Goal: Transaction & Acquisition: Purchase product/service

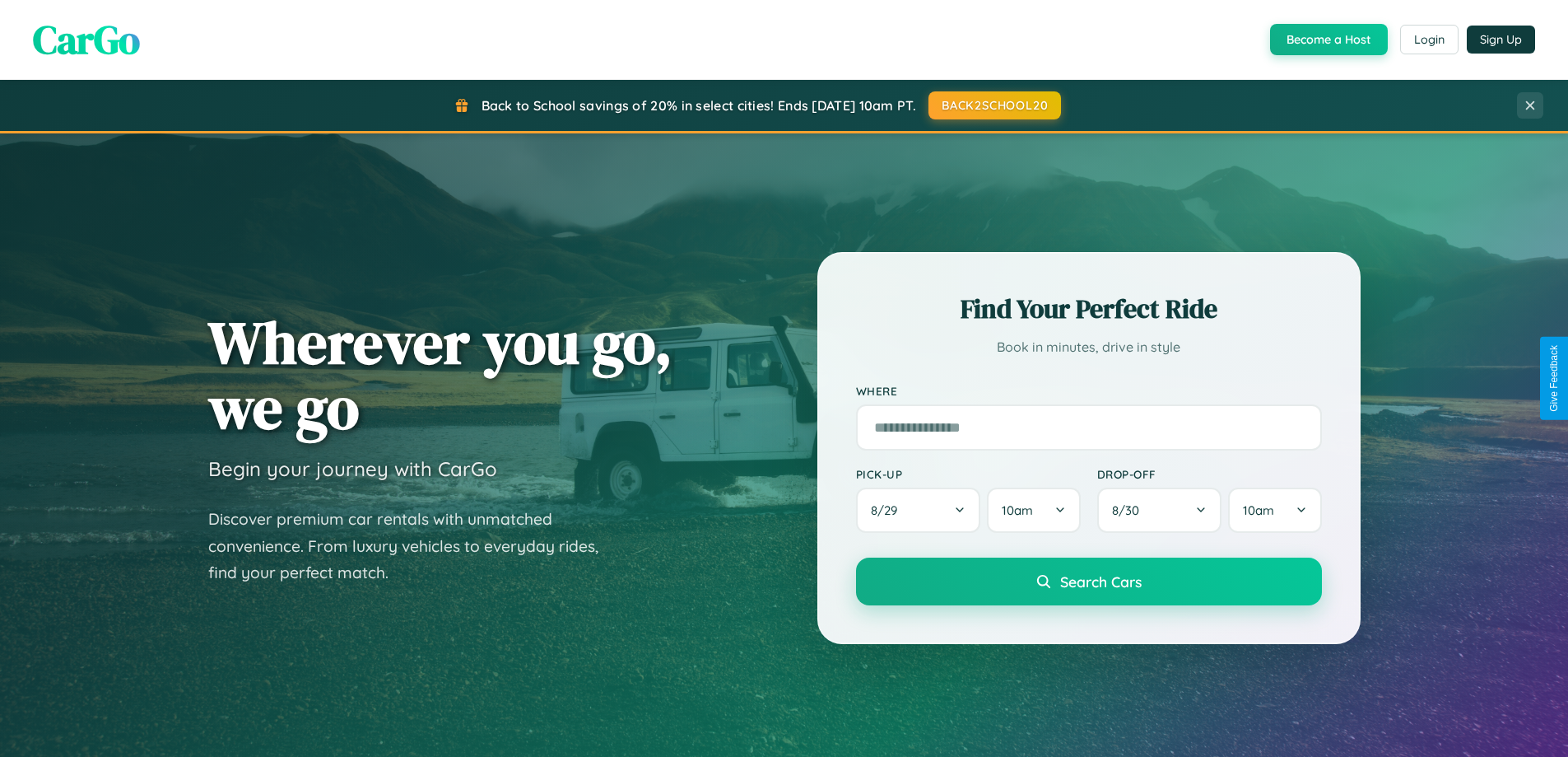
scroll to position [1133, 0]
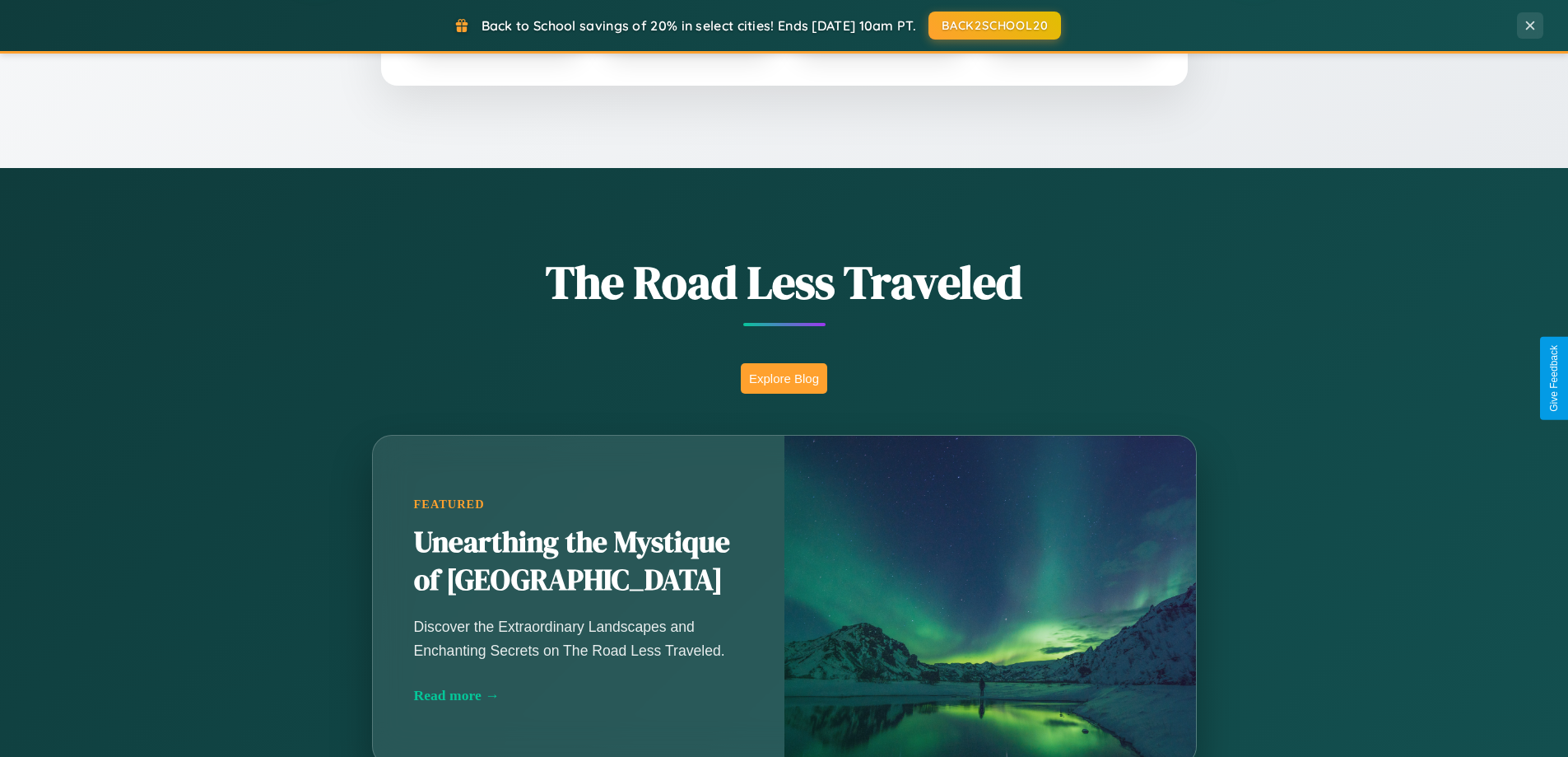
click at [784, 378] on button "Explore Blog" at bounding box center [784, 378] width 87 height 31
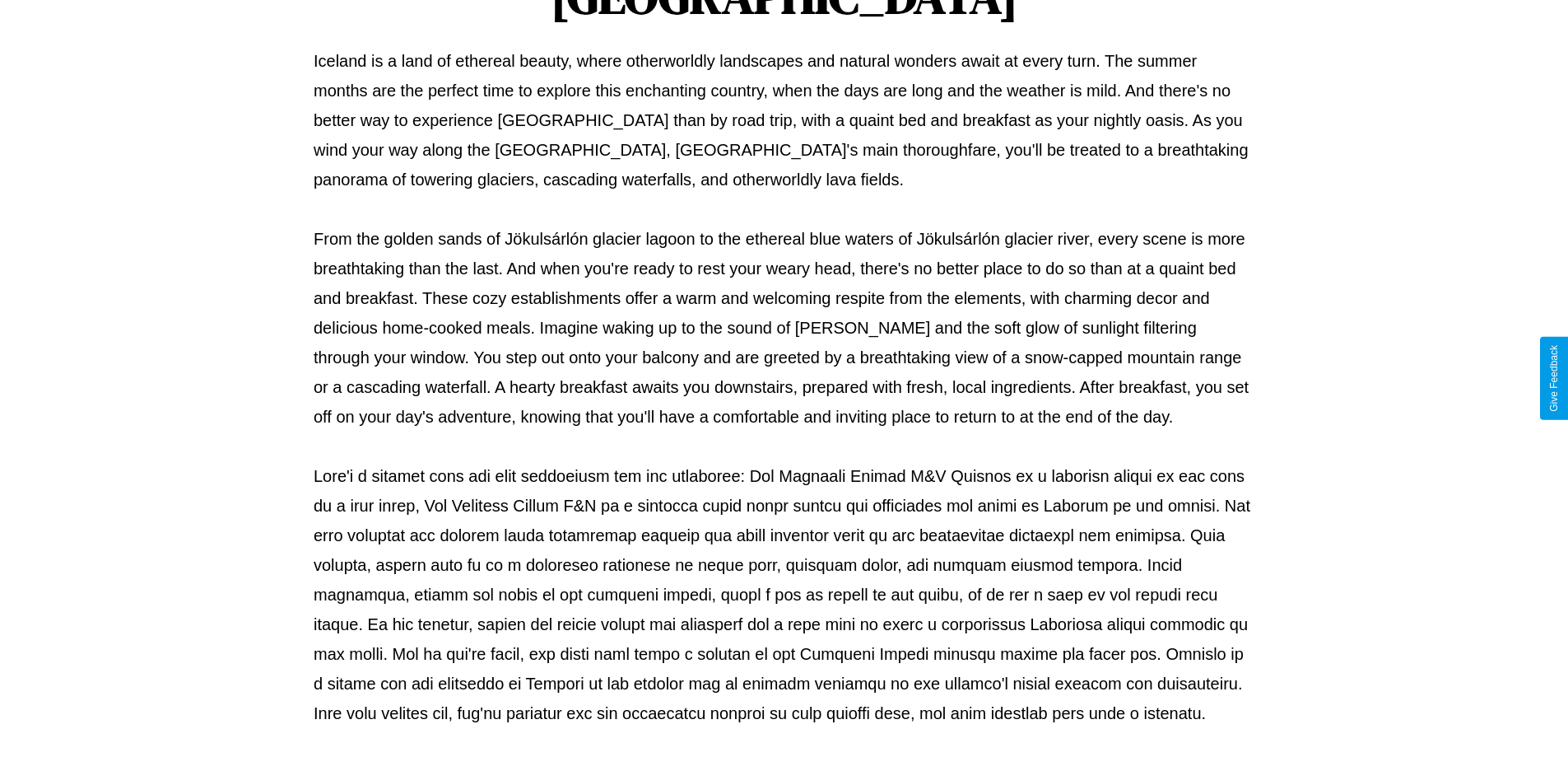
scroll to position [533, 0]
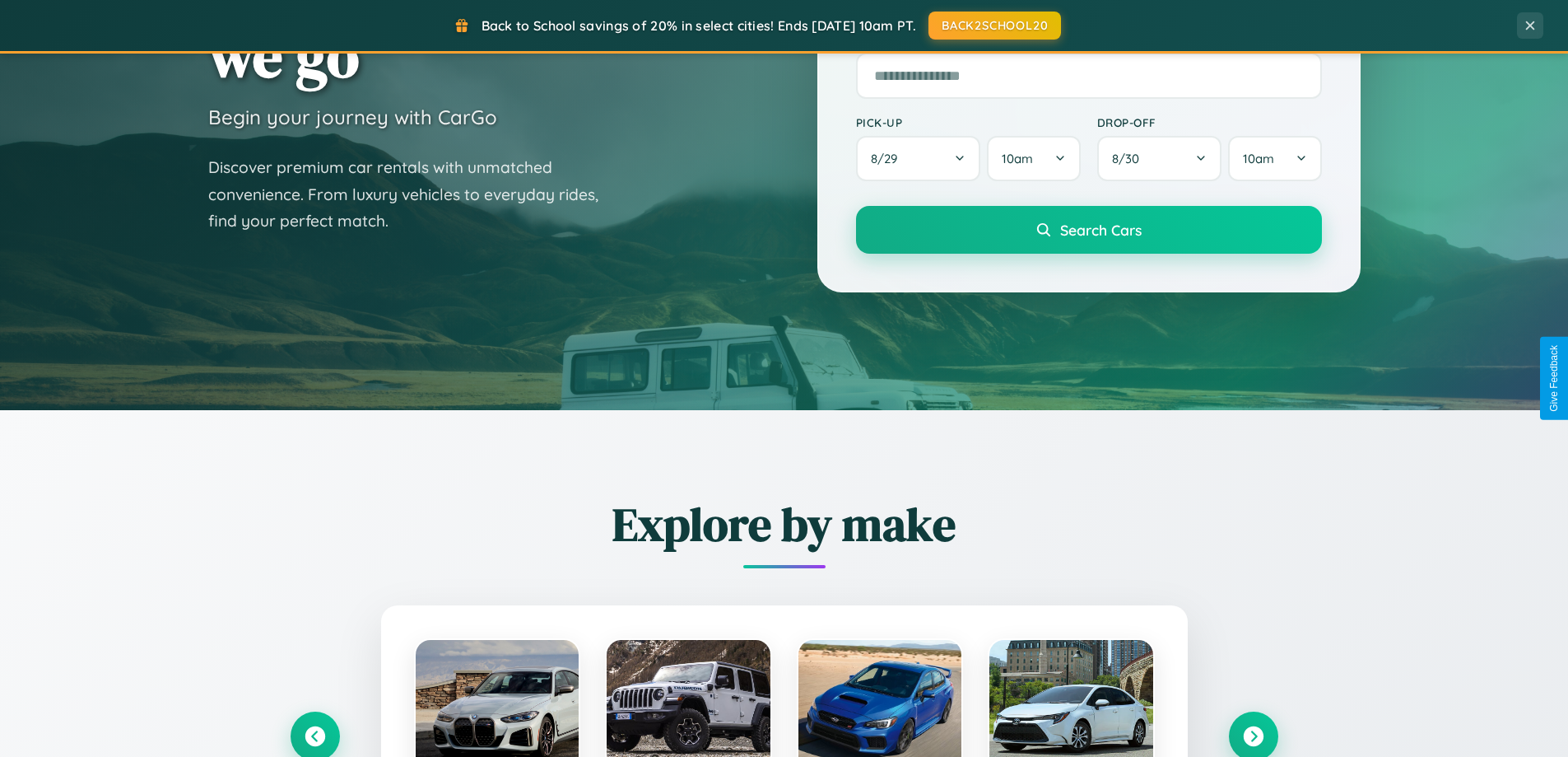
scroll to position [48, 0]
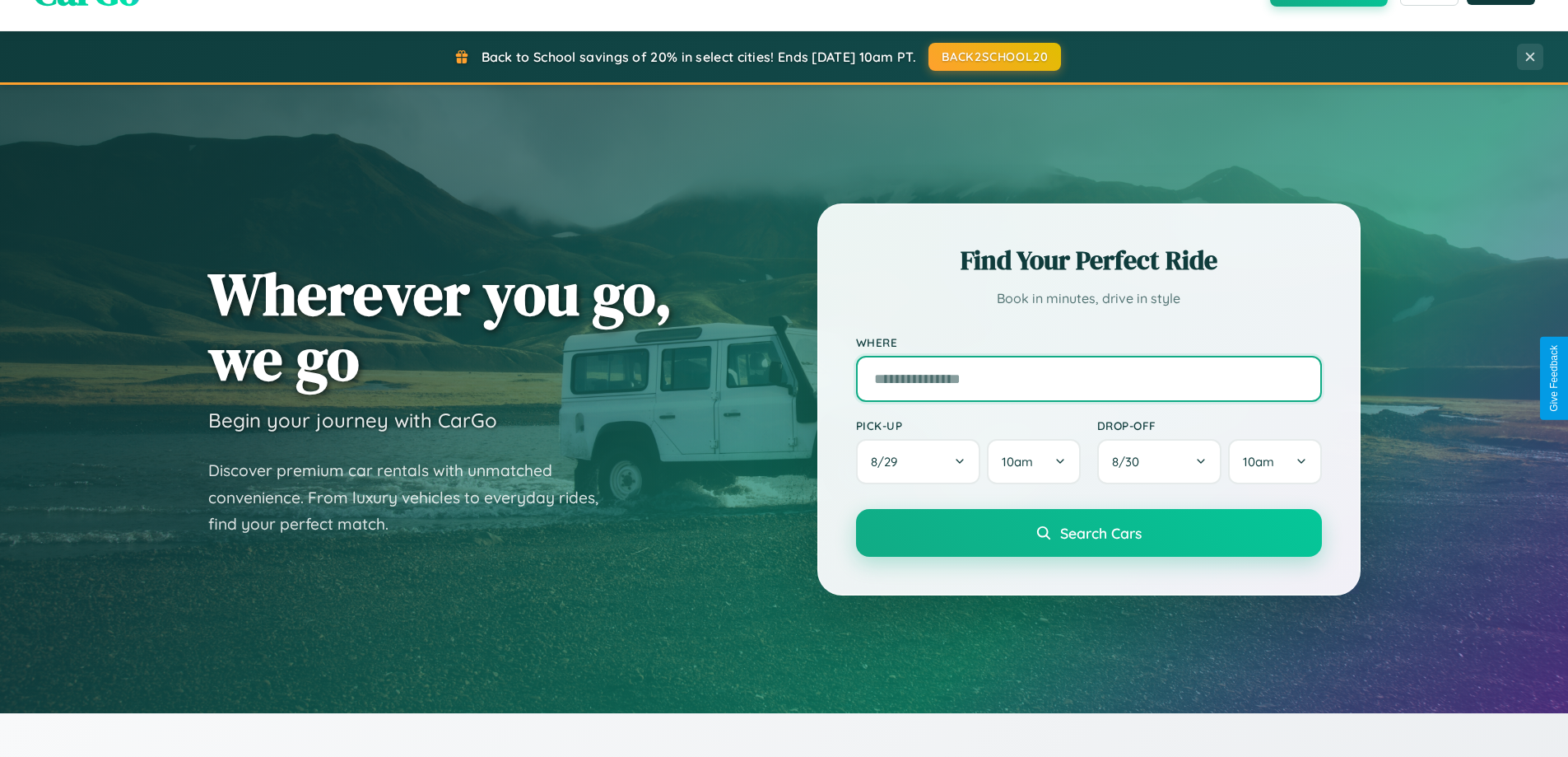
click at [1089, 378] on input "text" at bounding box center [1089, 378] width 466 height 46
type input "**********"
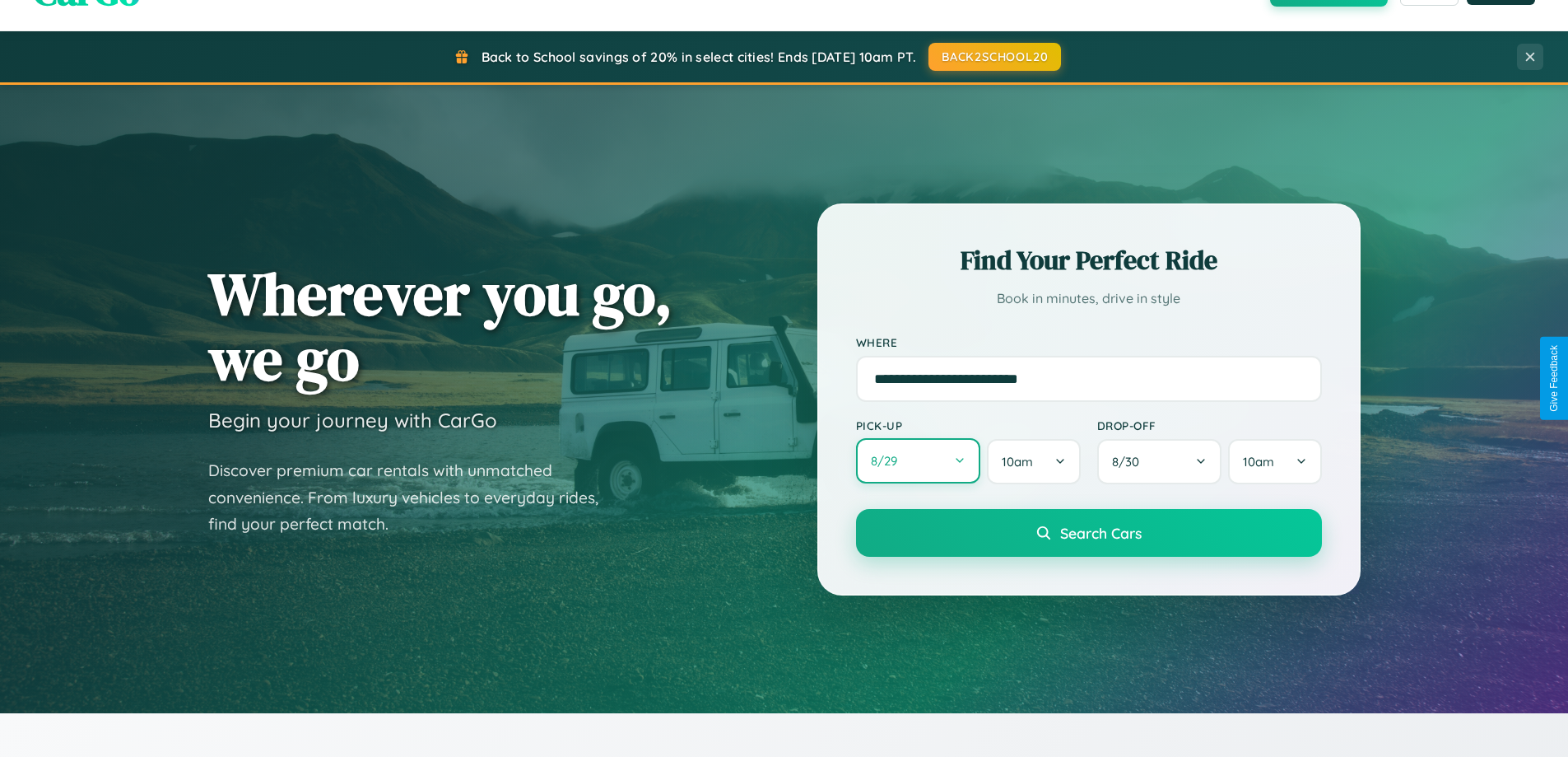
click at [918, 461] on button "8 / 29" at bounding box center [918, 460] width 125 height 45
select select "*"
select select "****"
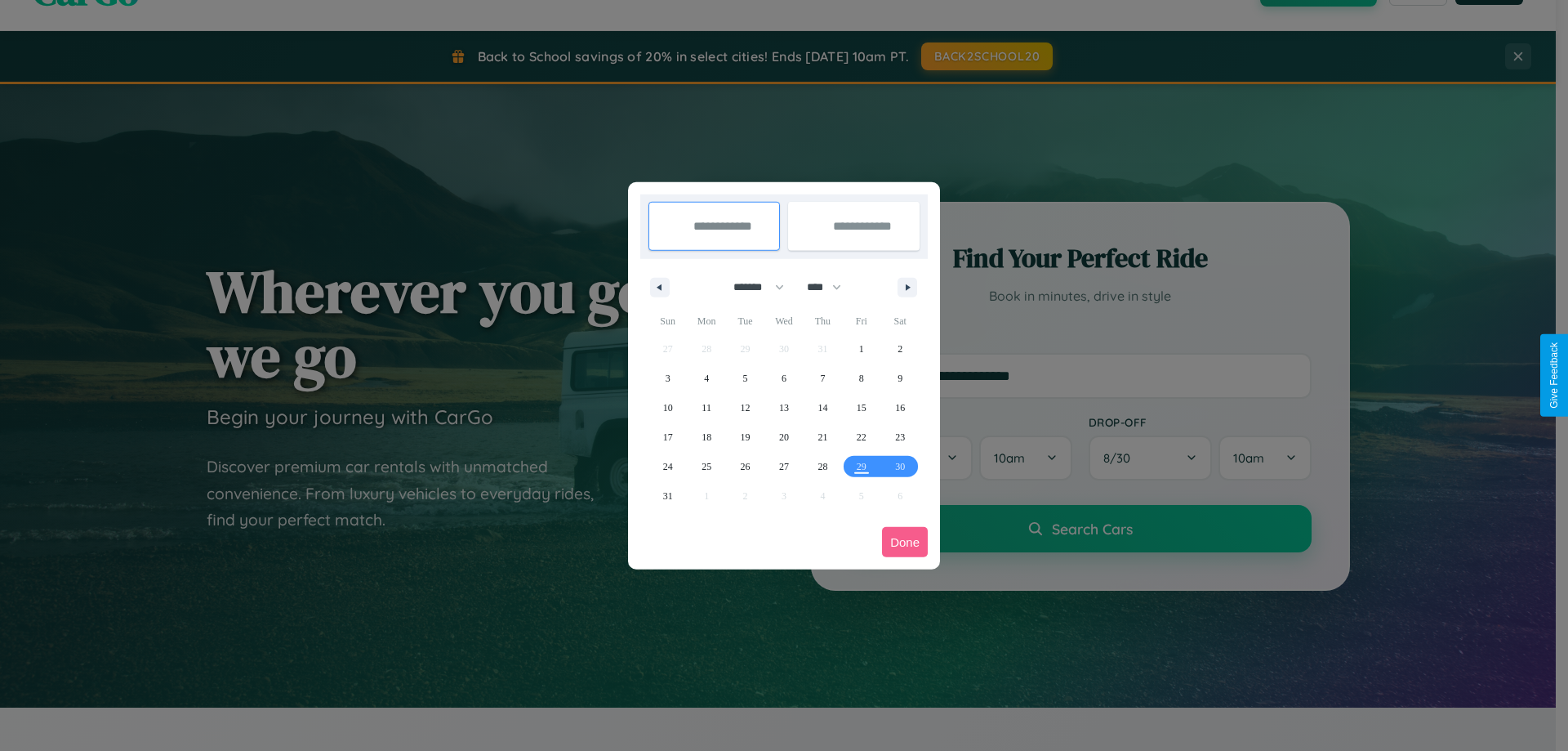
drag, startPoint x: 752, startPoint y: 287, endPoint x: 784, endPoint y: 328, distance: 52.0
click at [752, 287] on select "******* ******** ***** ***** *** **** **** ****** ********* ******* ******** **…" at bounding box center [756, 287] width 69 height 27
select select "*"
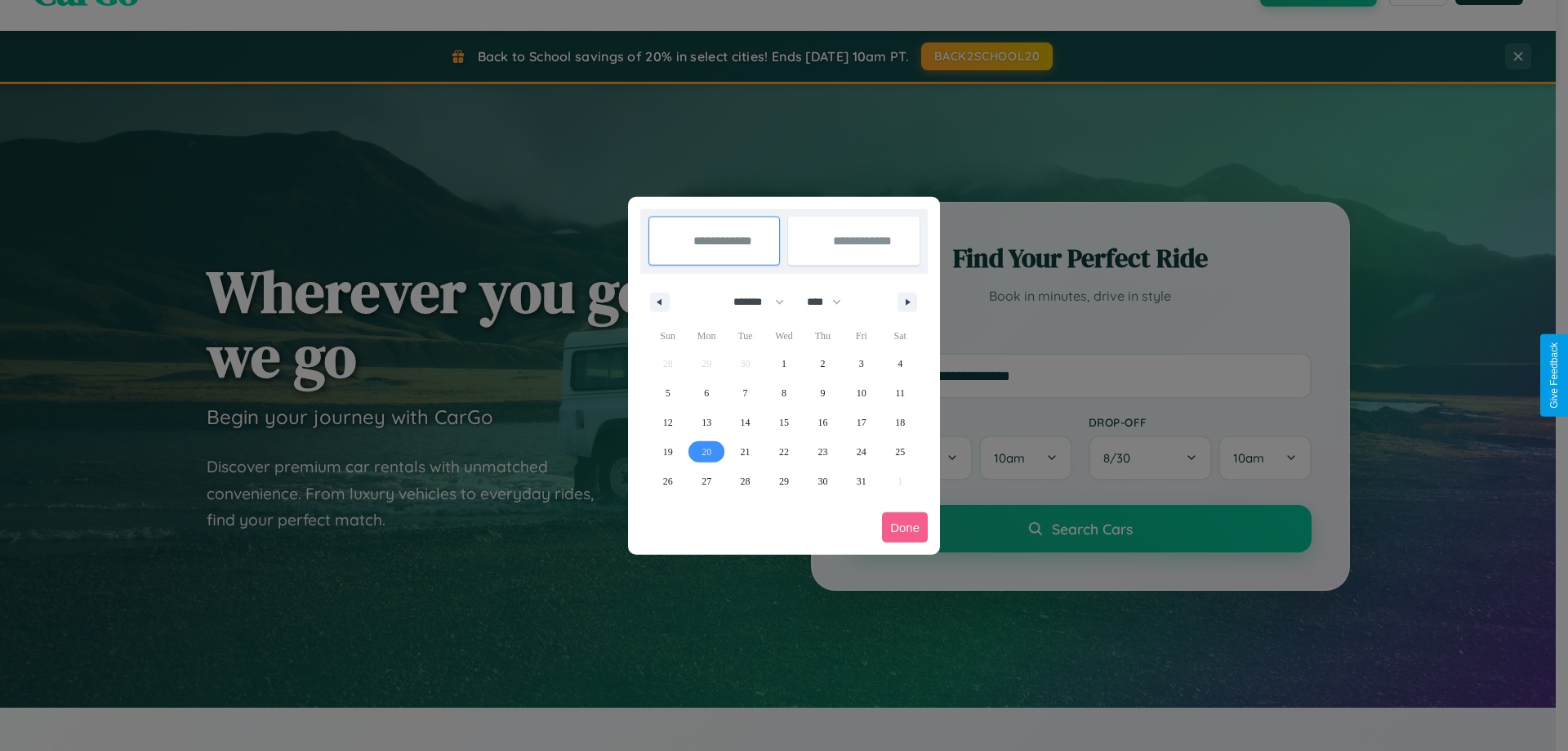
click at [706, 451] on span "20" at bounding box center [706, 451] width 10 height 29
type input "**********"
click at [667, 481] on span "26" at bounding box center [668, 481] width 10 height 29
type input "**********"
click at [905, 527] on button "Done" at bounding box center [905, 527] width 45 height 30
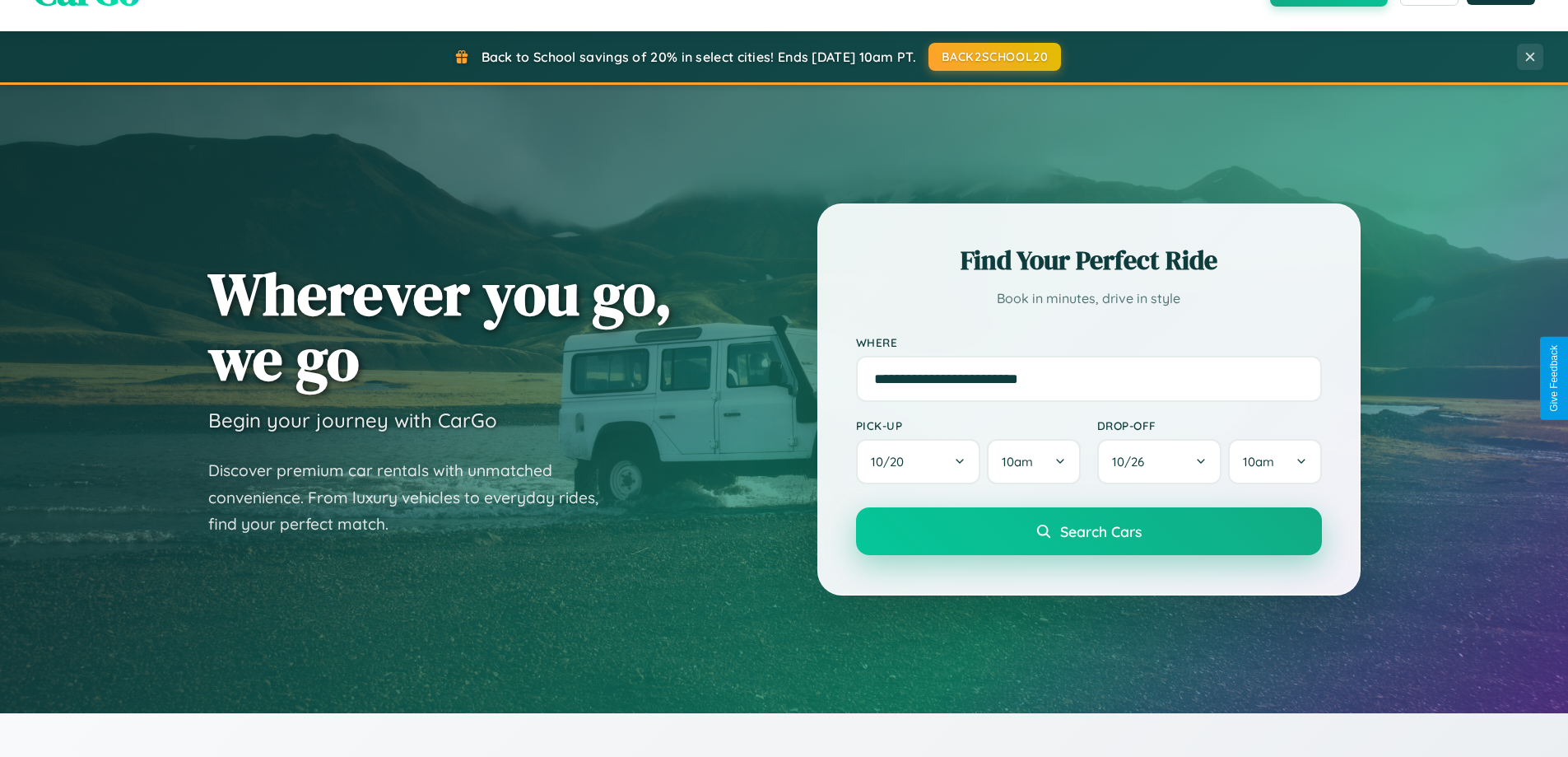
click at [1089, 531] on span "Search Cars" at bounding box center [1101, 530] width 81 height 18
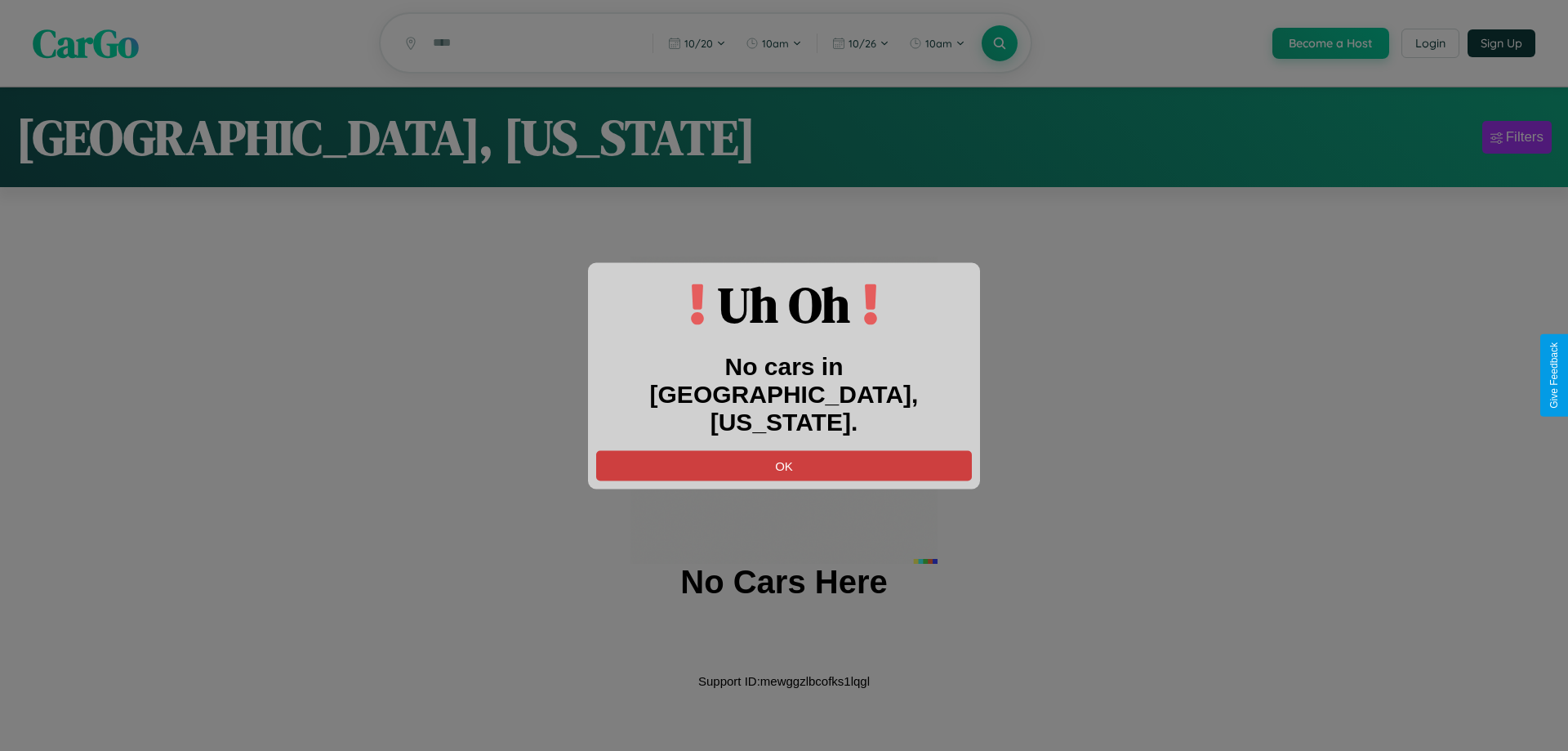
click at [784, 451] on button "OK" at bounding box center [784, 466] width 375 height 30
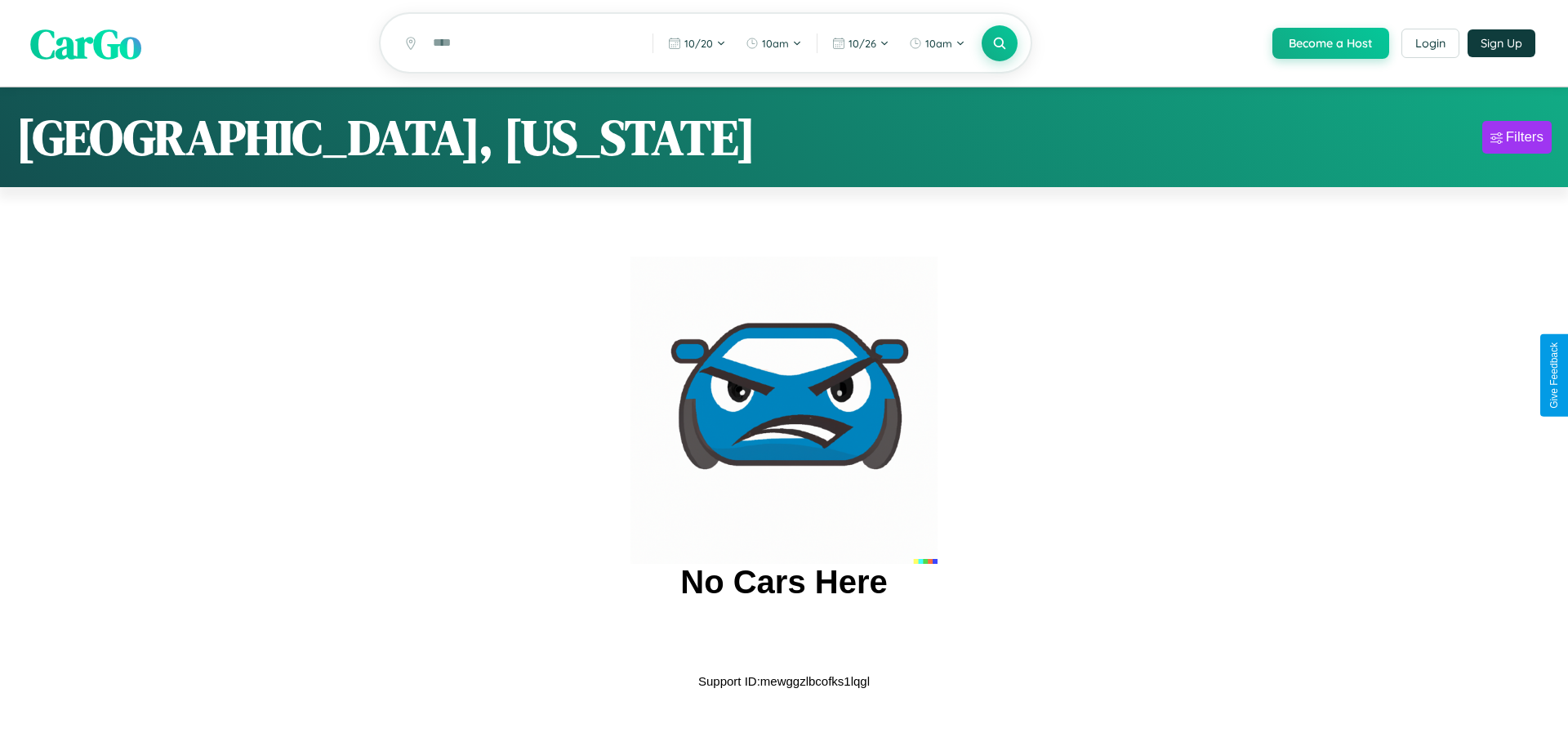
click at [86, 43] on span "CarGo" at bounding box center [86, 42] width 111 height 56
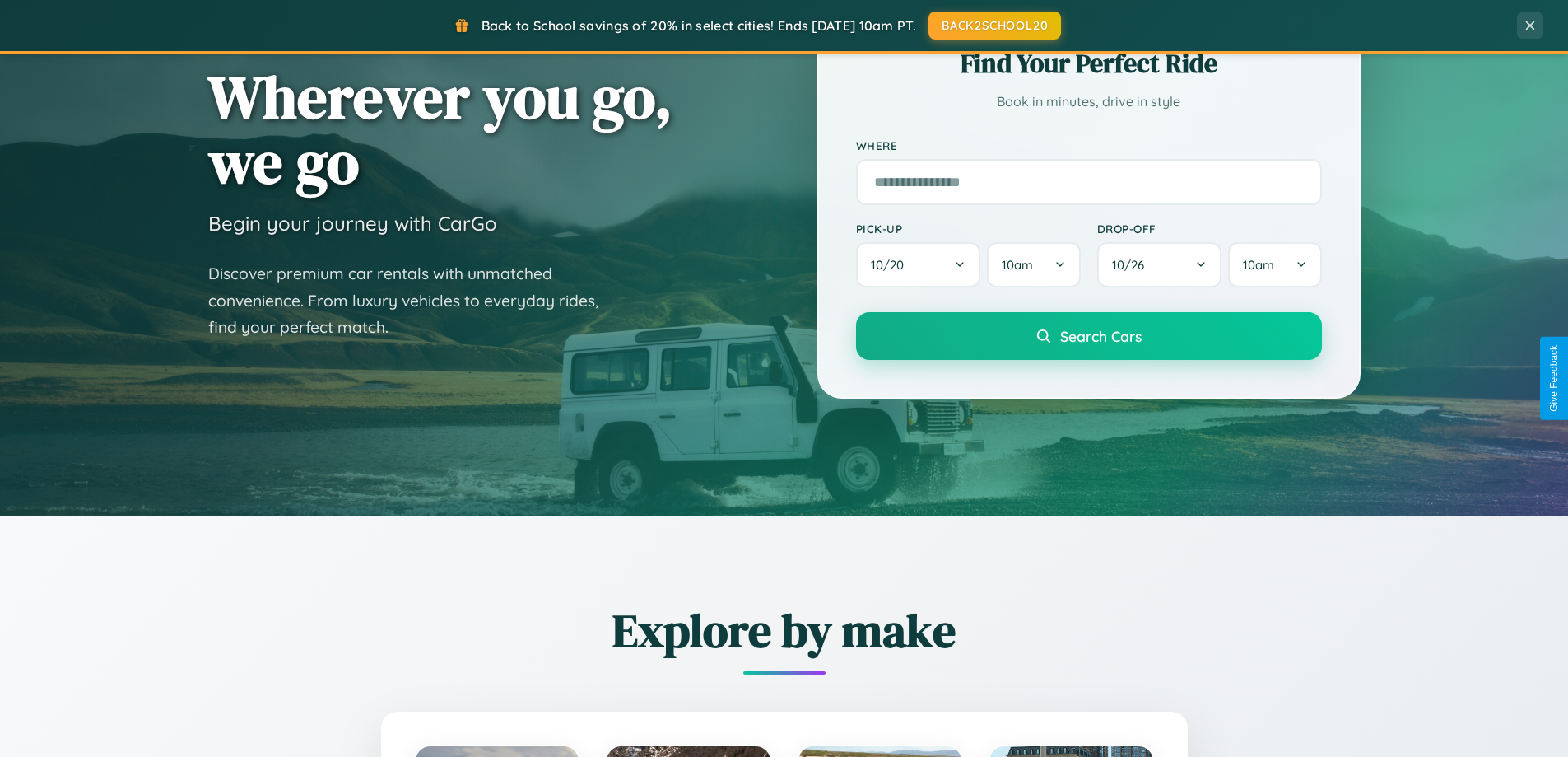
scroll to position [709, 0]
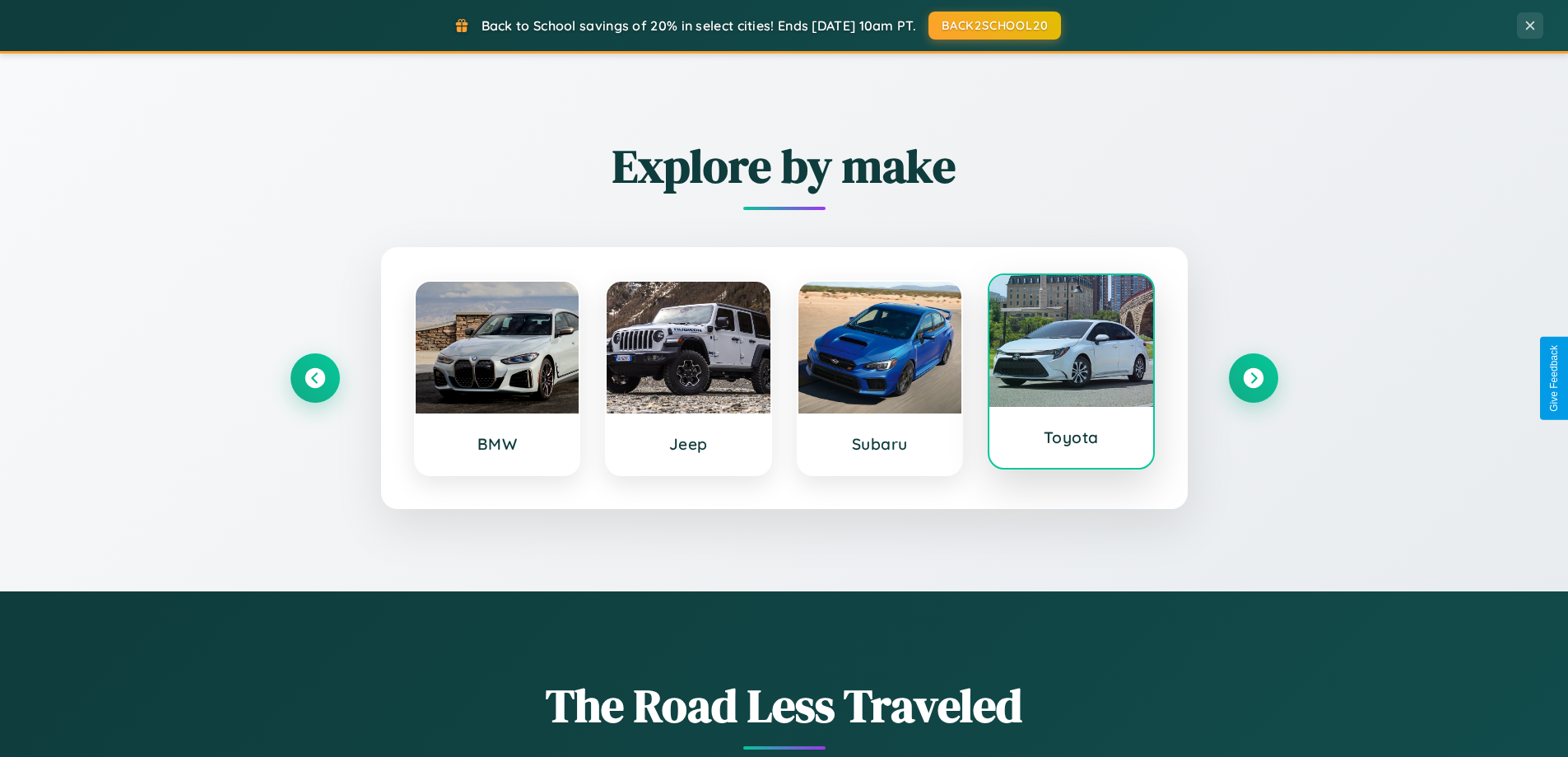
click at [1071, 378] on div at bounding box center [1071, 340] width 164 height 132
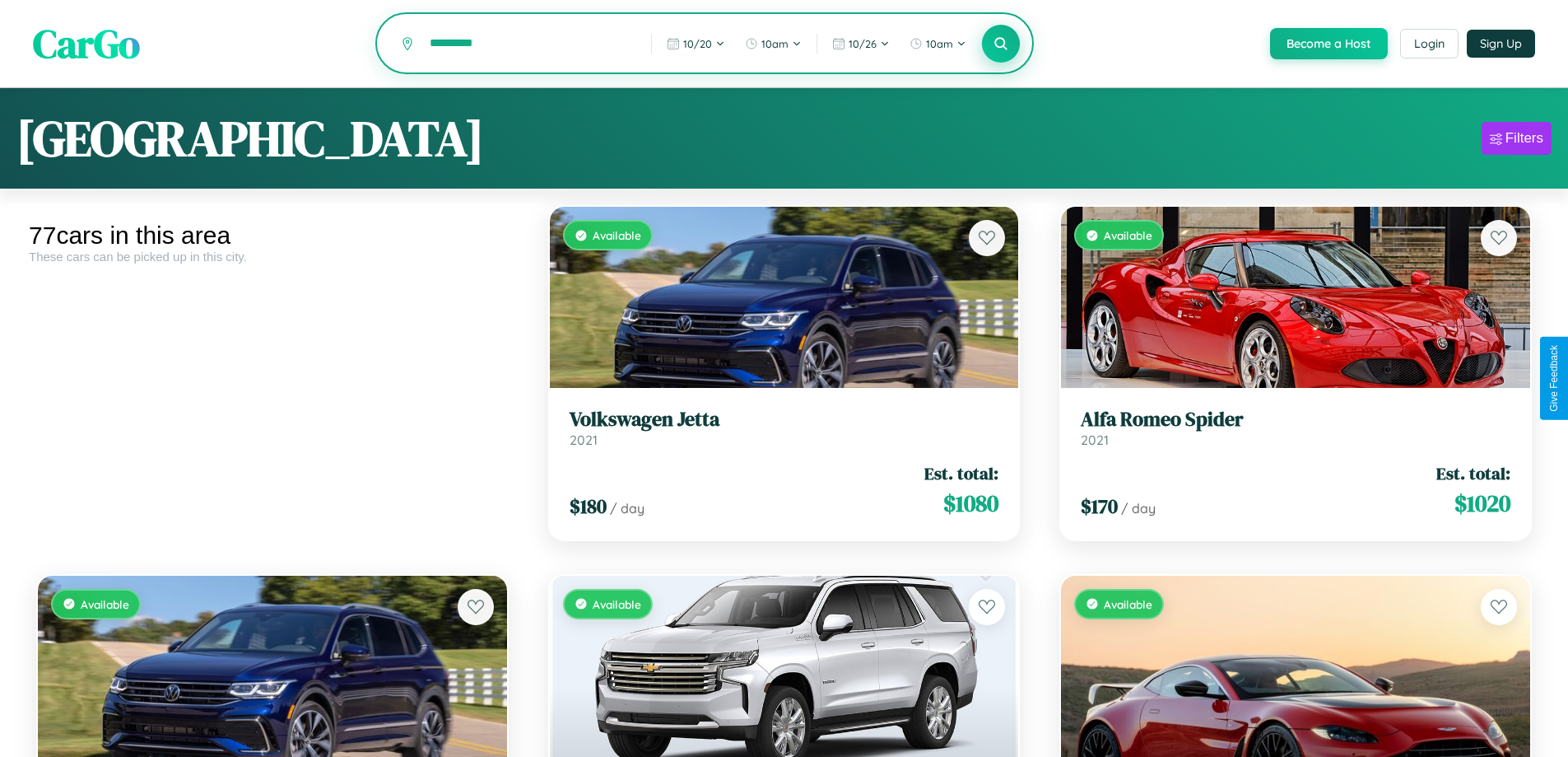
type input "*********"
click at [1000, 44] on icon at bounding box center [1001, 43] width 15 height 15
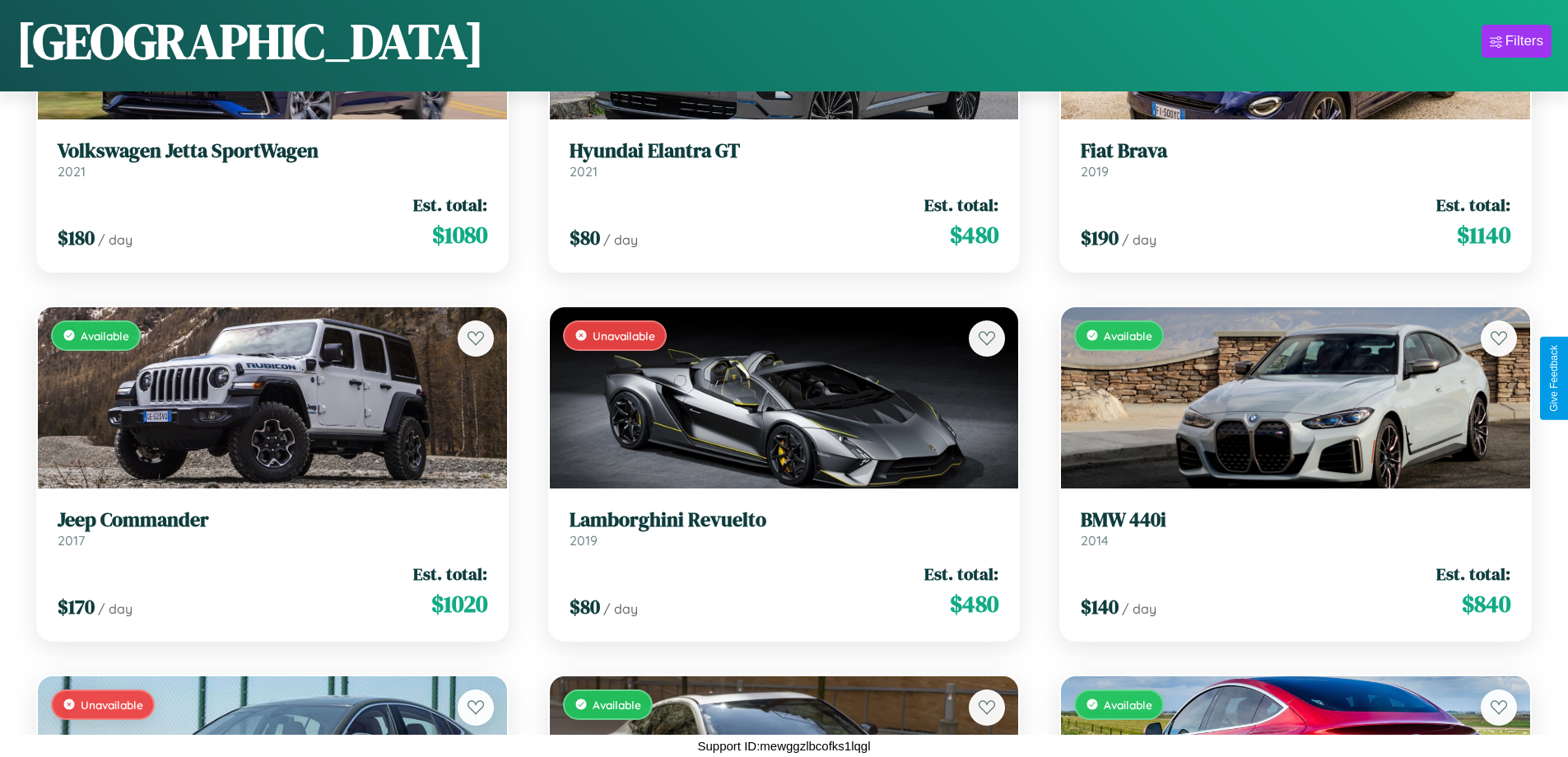
scroll to position [6868, 0]
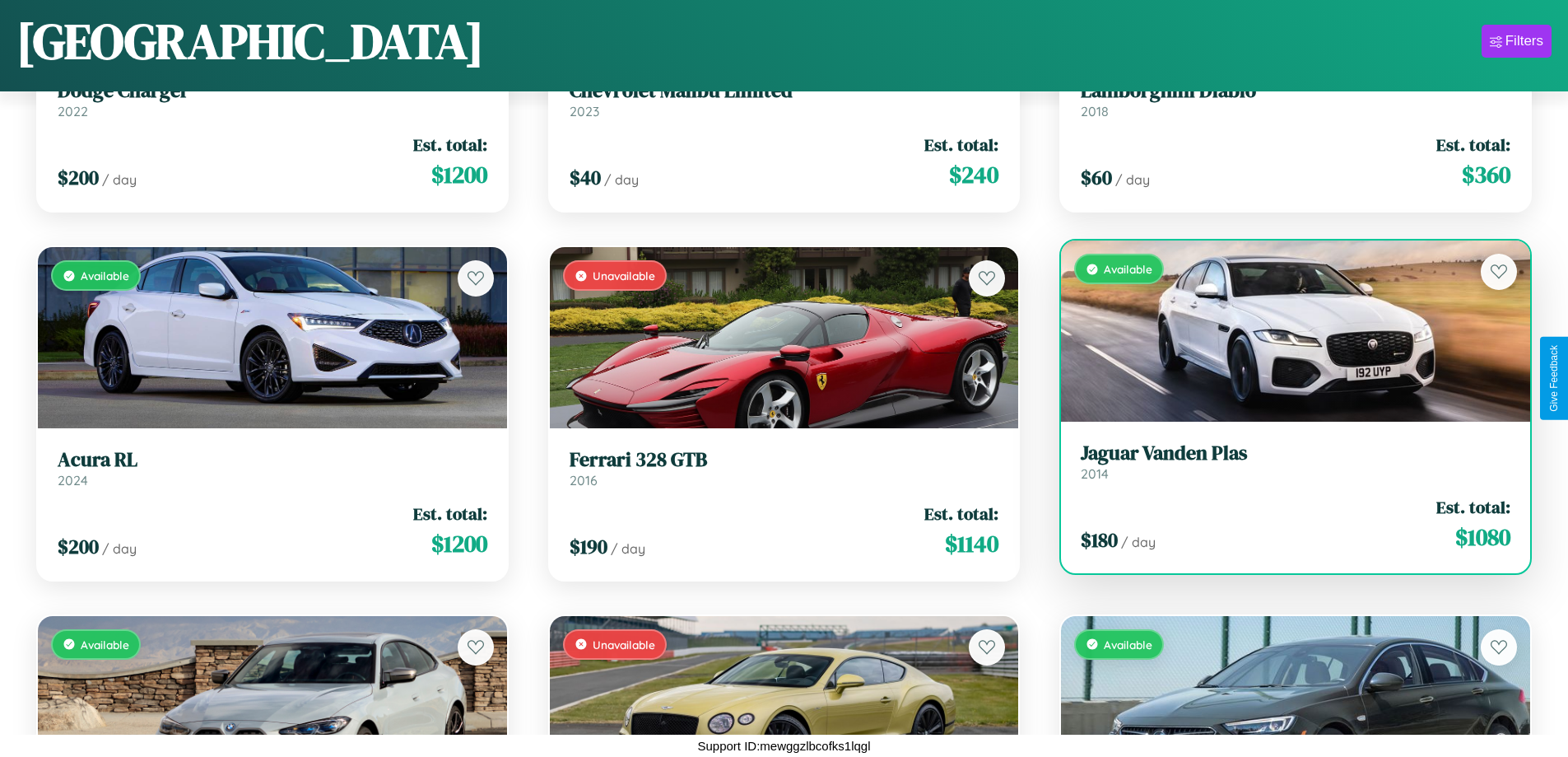
click at [1285, 461] on h3 "Jaguar Vanden Plas" at bounding box center [1296, 453] width 430 height 24
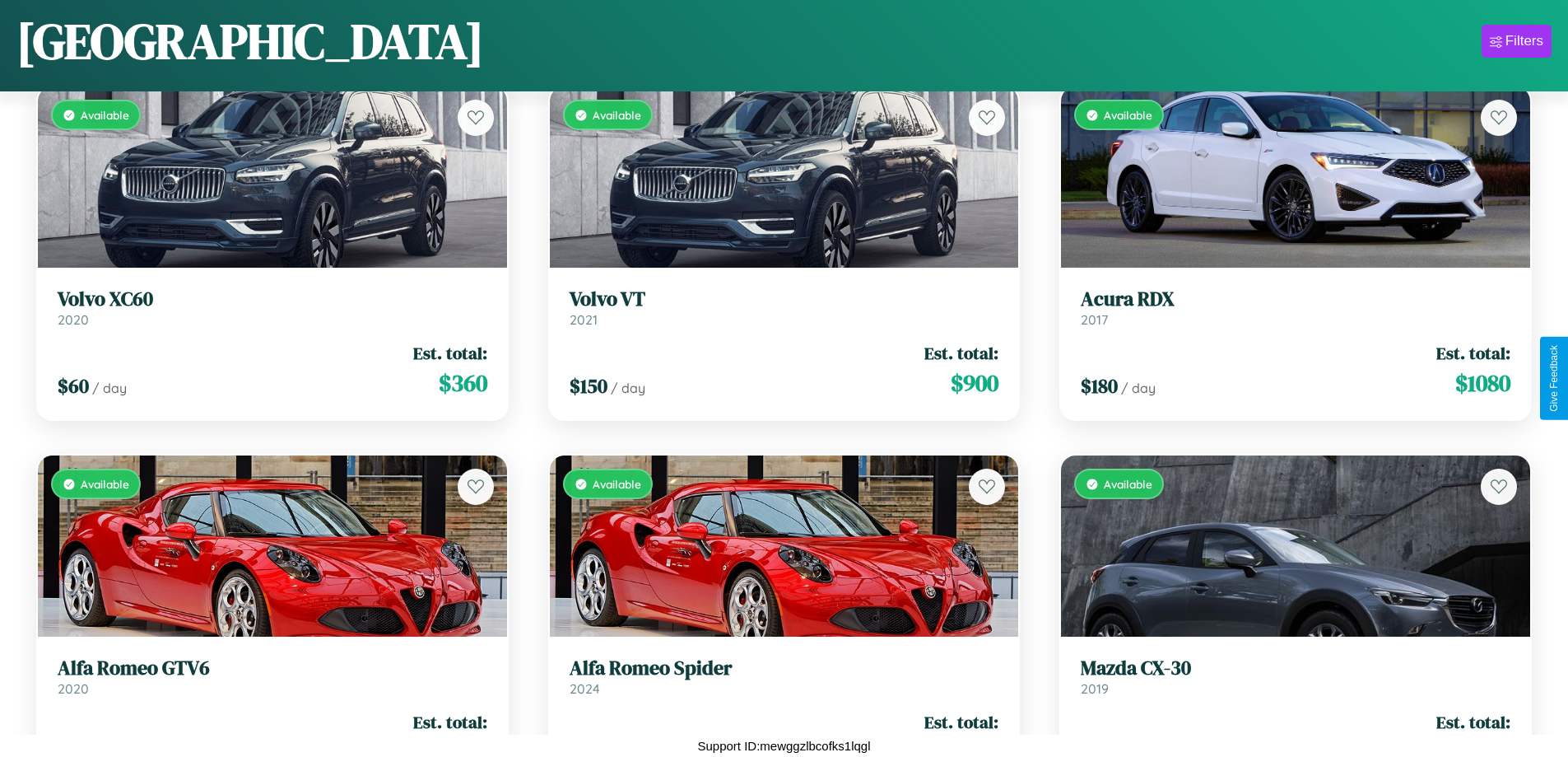
scroll to position [969, 0]
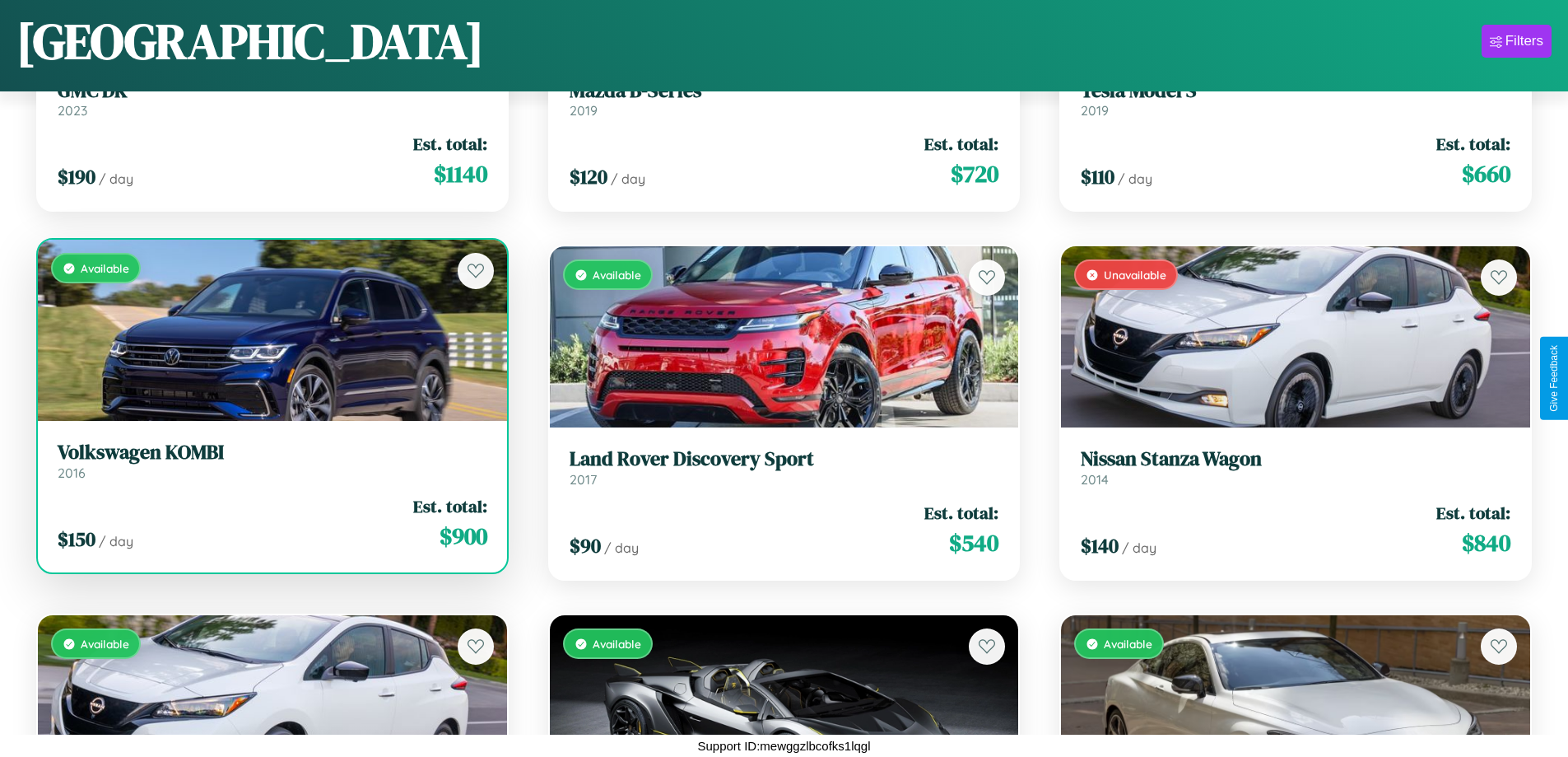
click at [270, 463] on h3 "Volkswagen KOMBI" at bounding box center [272, 452] width 430 height 24
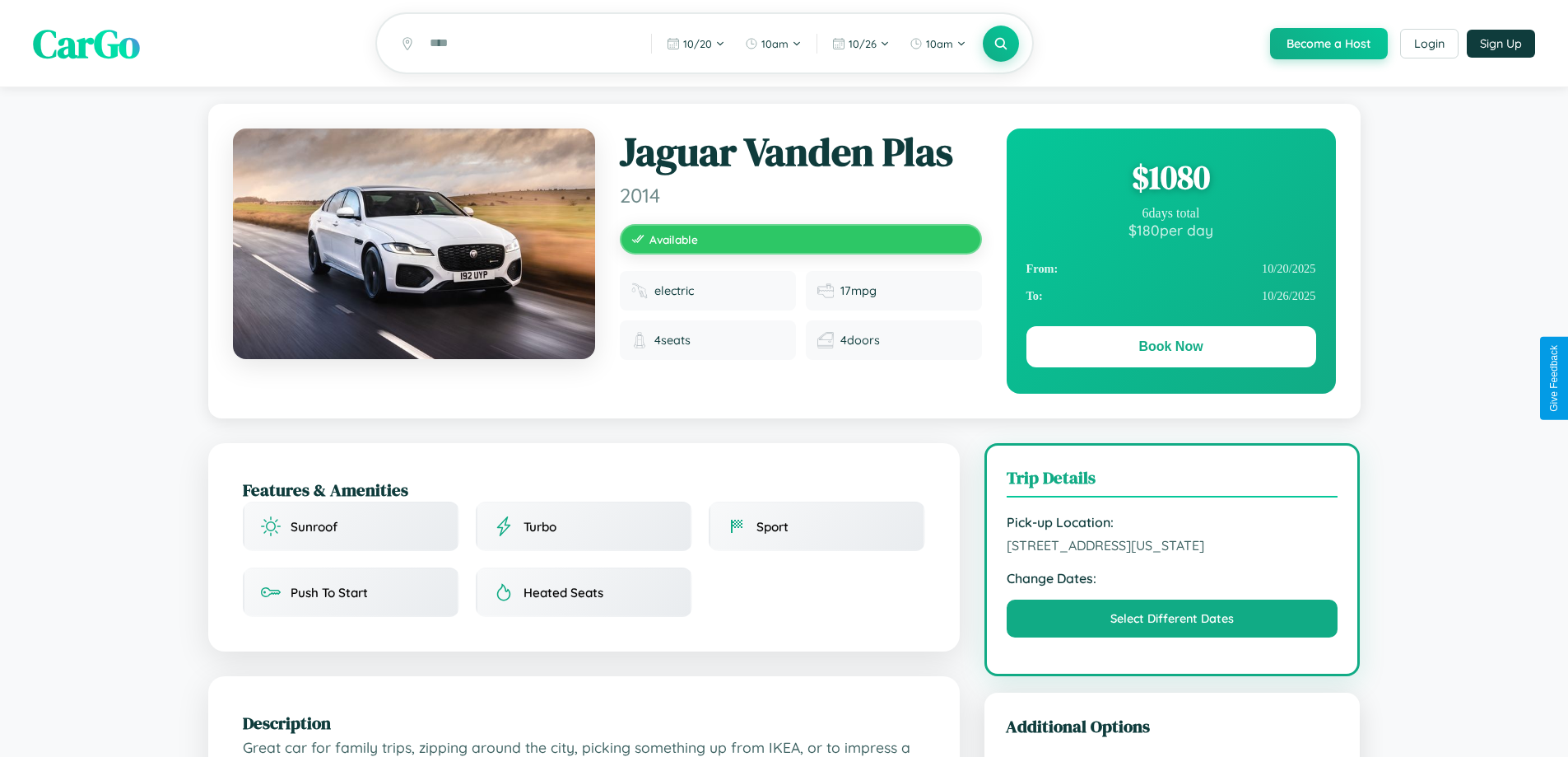
scroll to position [965, 0]
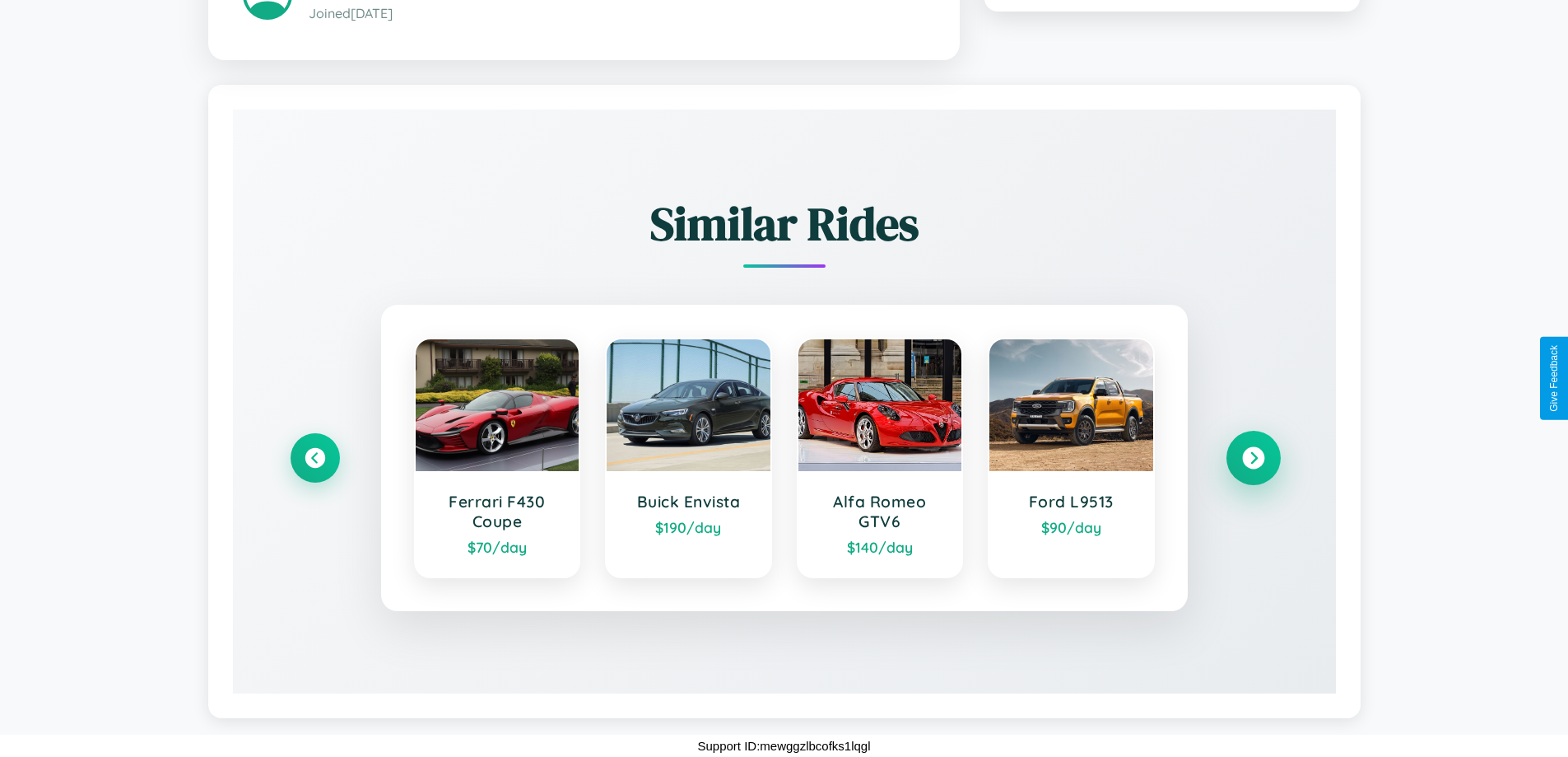
click at [1253, 457] on icon at bounding box center [1253, 457] width 22 height 22
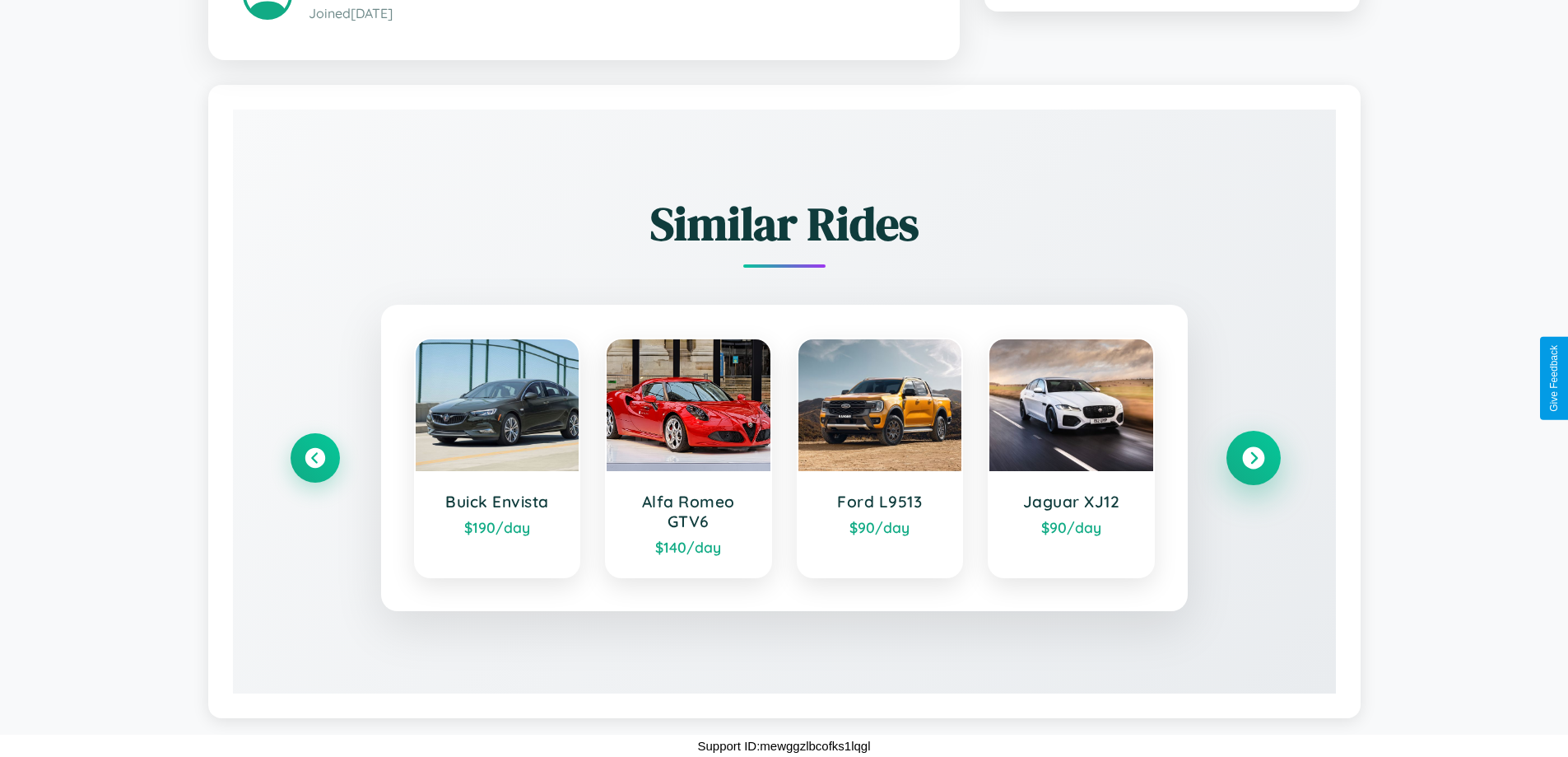
click at [1253, 457] on icon at bounding box center [1253, 457] width 22 height 22
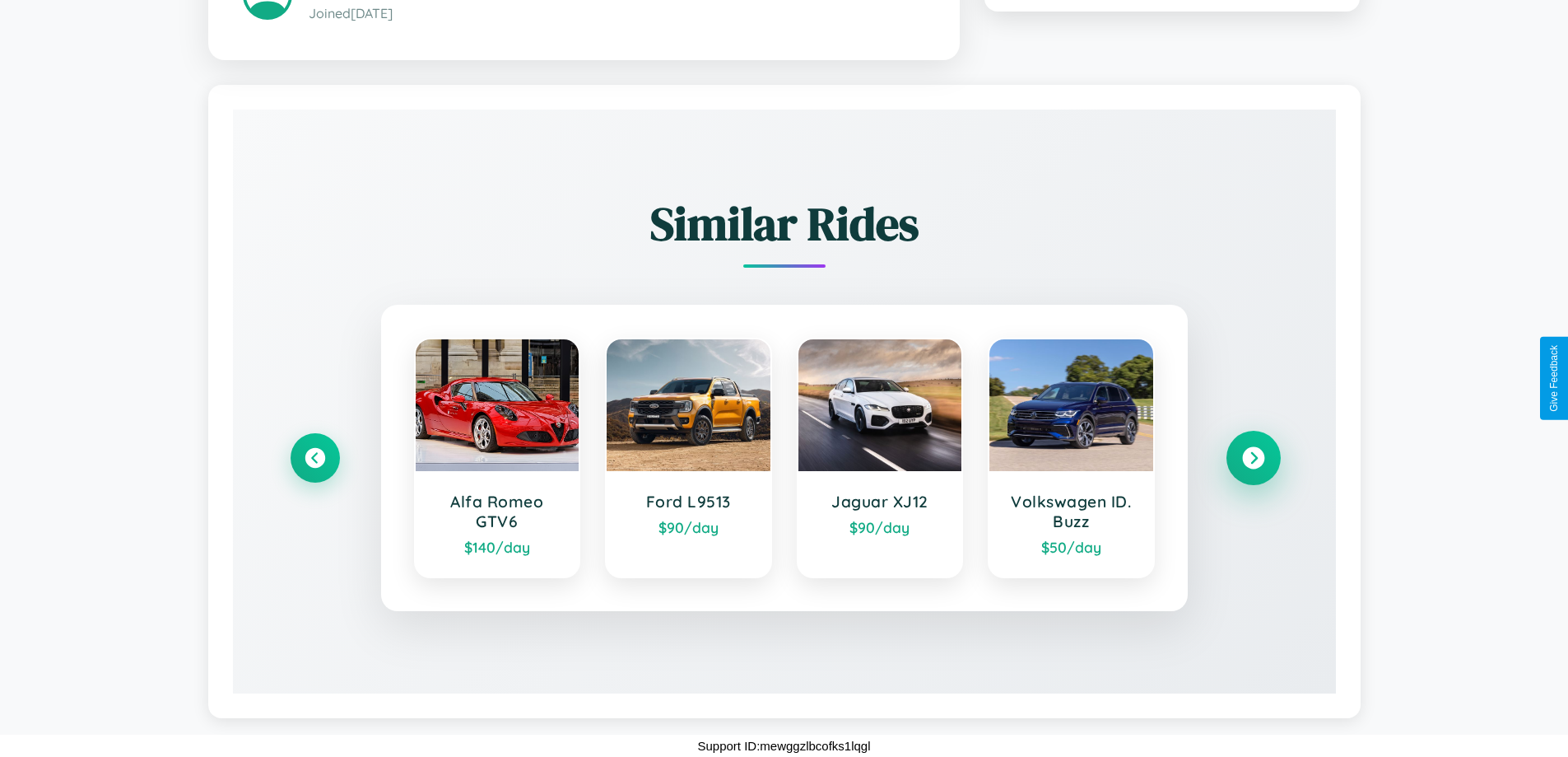
click at [1253, 457] on icon at bounding box center [1253, 457] width 22 height 22
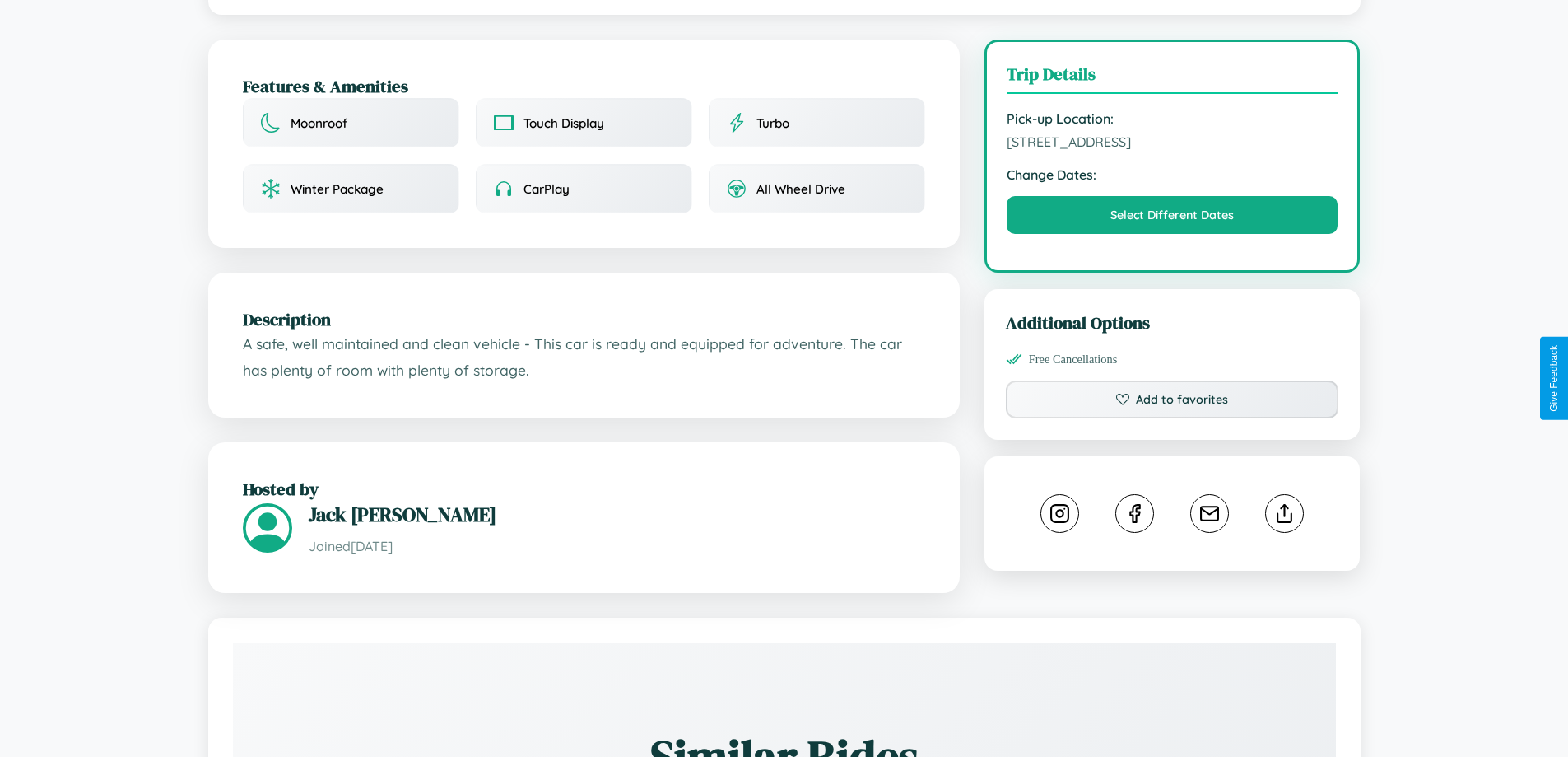
scroll to position [428, 0]
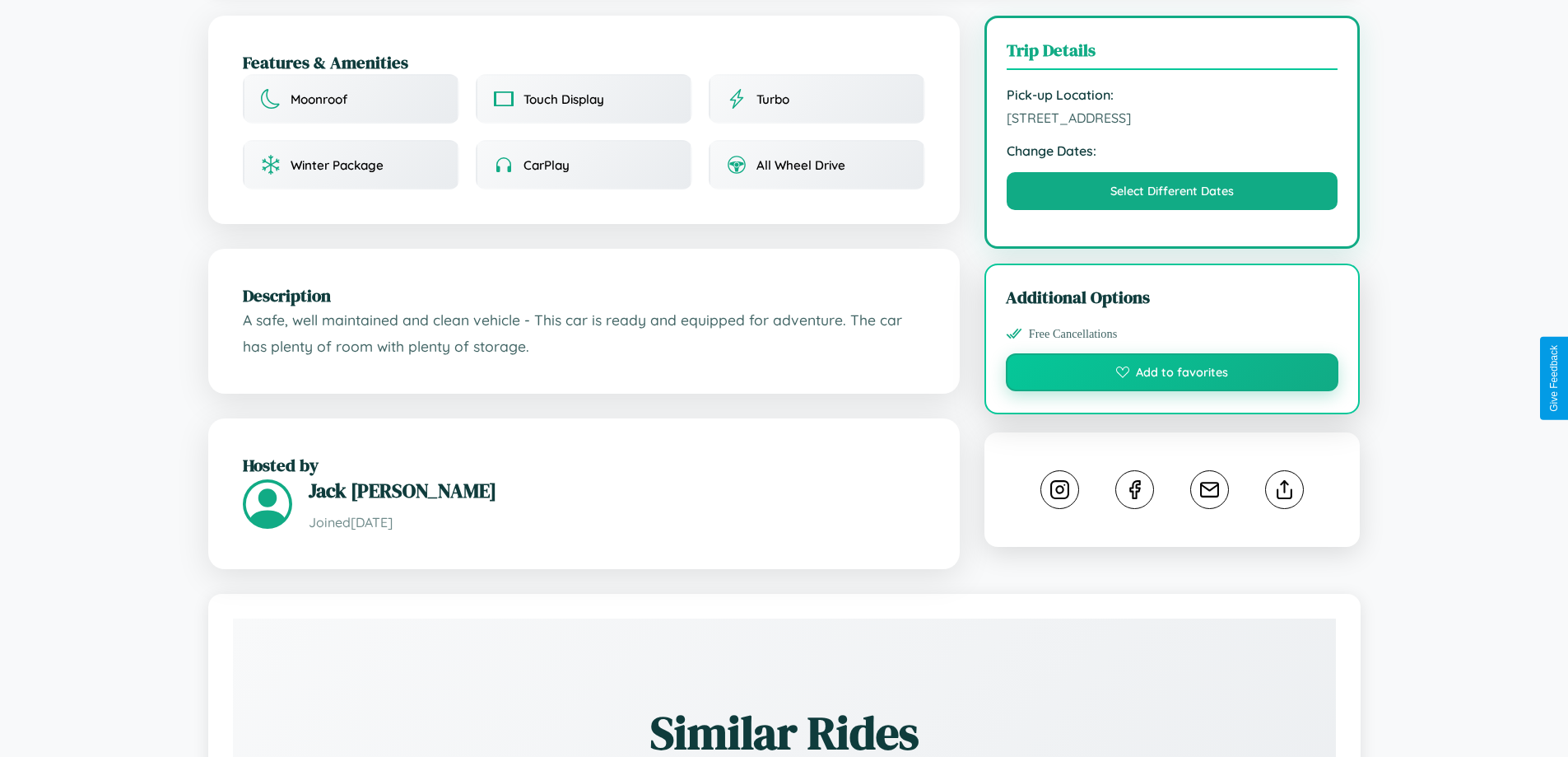
click at [1173, 374] on button "Add to favorites" at bounding box center [1173, 372] width 333 height 38
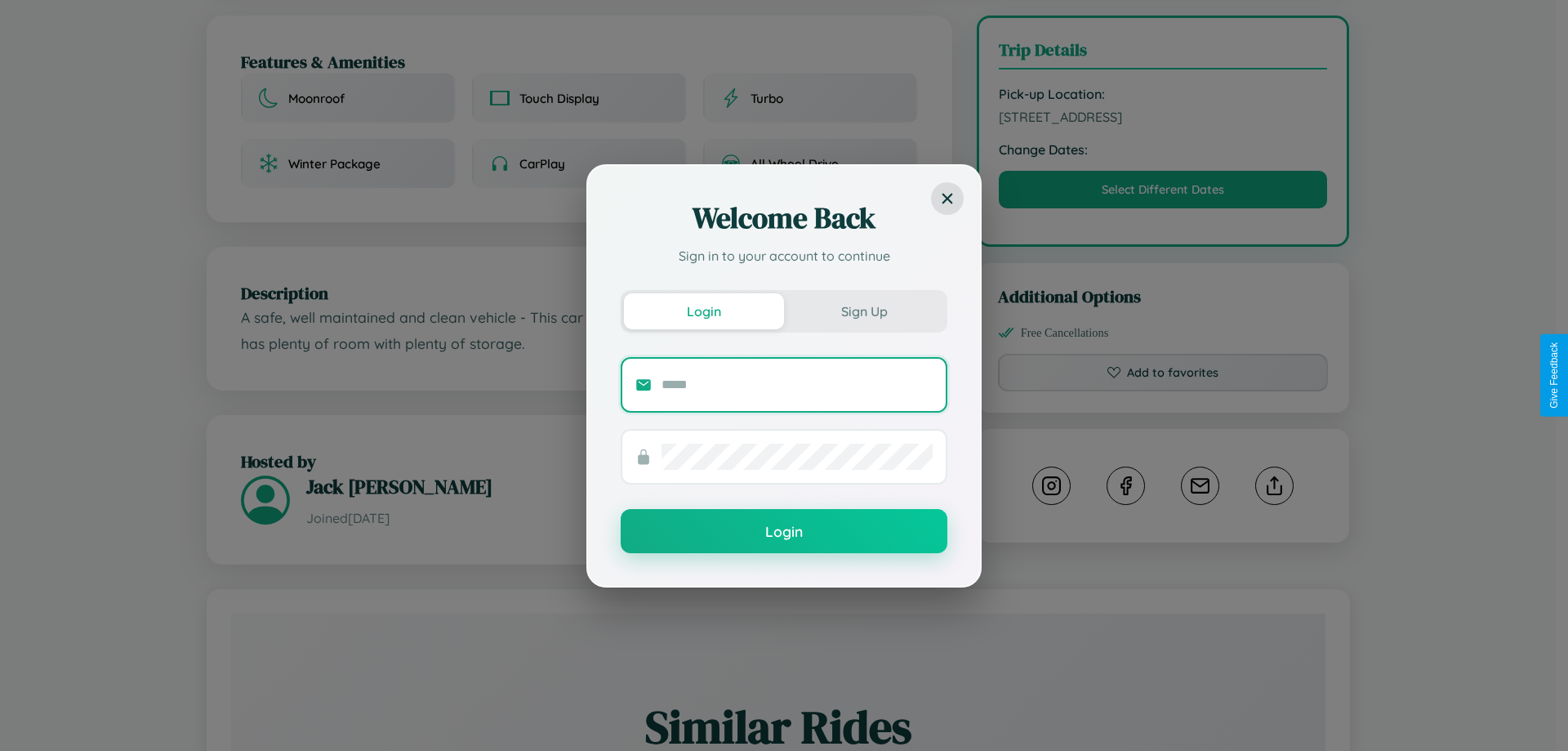
click at [797, 384] on input "text" at bounding box center [797, 384] width 271 height 26
type input "**********"
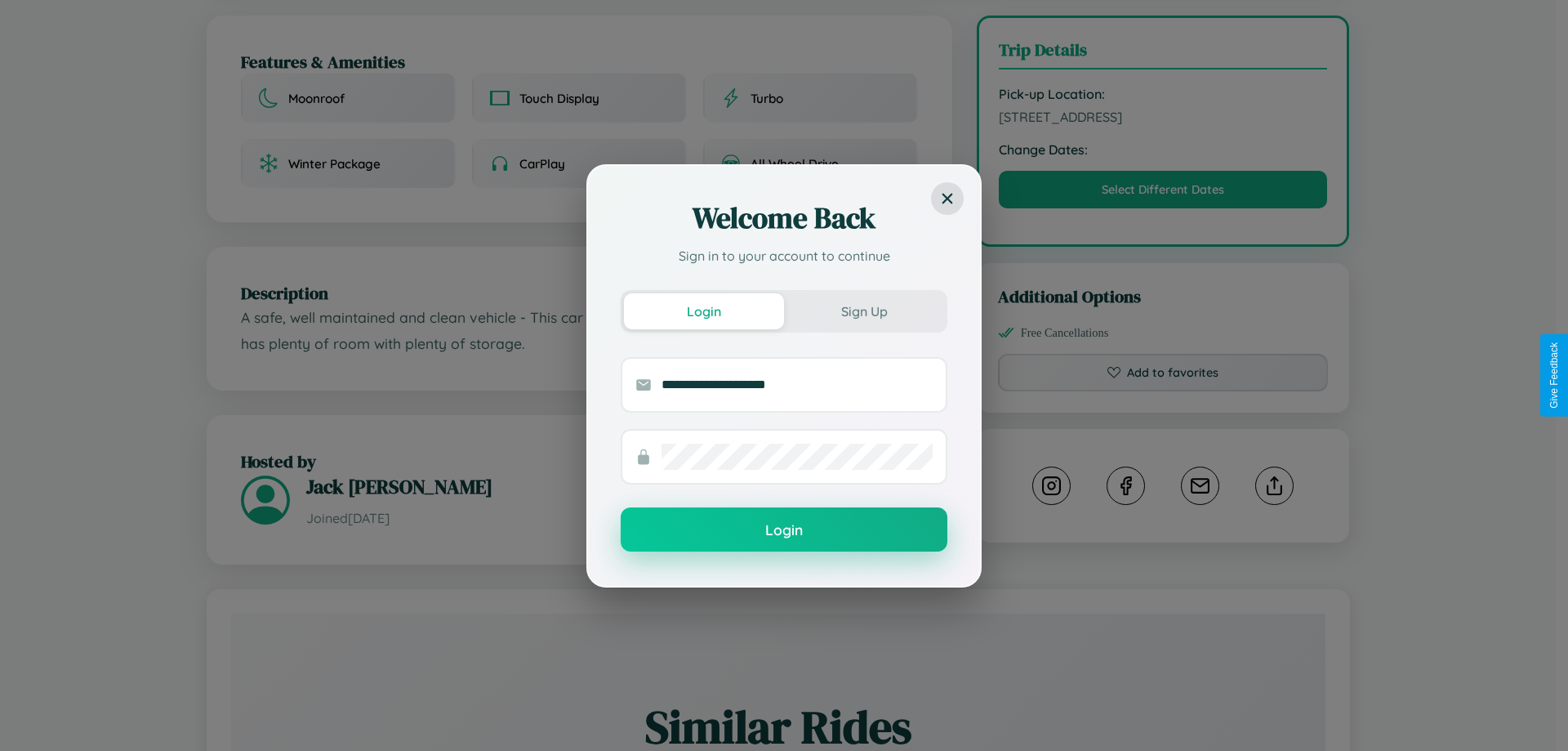
click at [784, 530] on button "Login" at bounding box center [784, 530] width 327 height 44
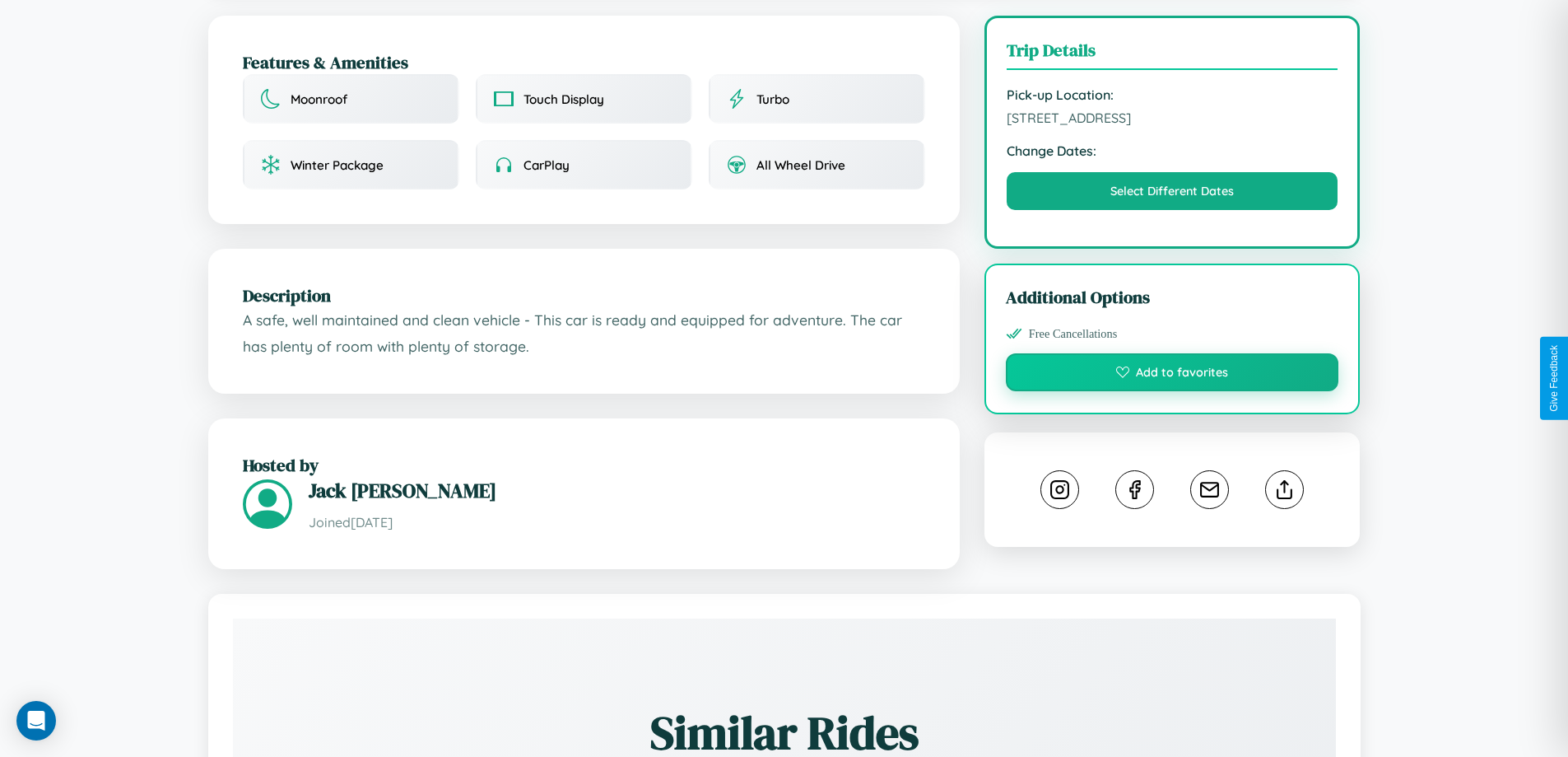
click at [1173, 377] on button "Add to favorites" at bounding box center [1173, 372] width 333 height 38
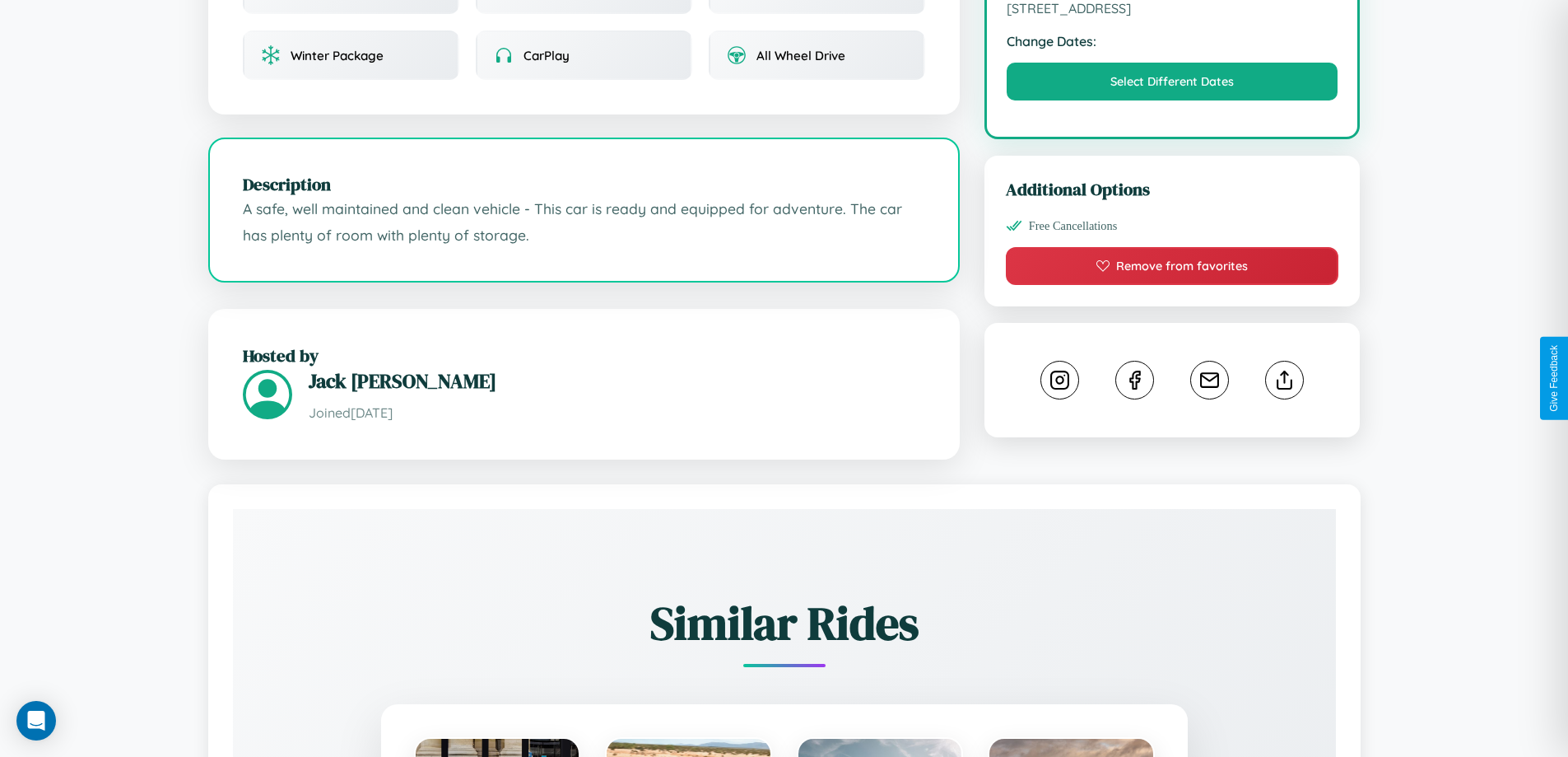
scroll to position [541, 0]
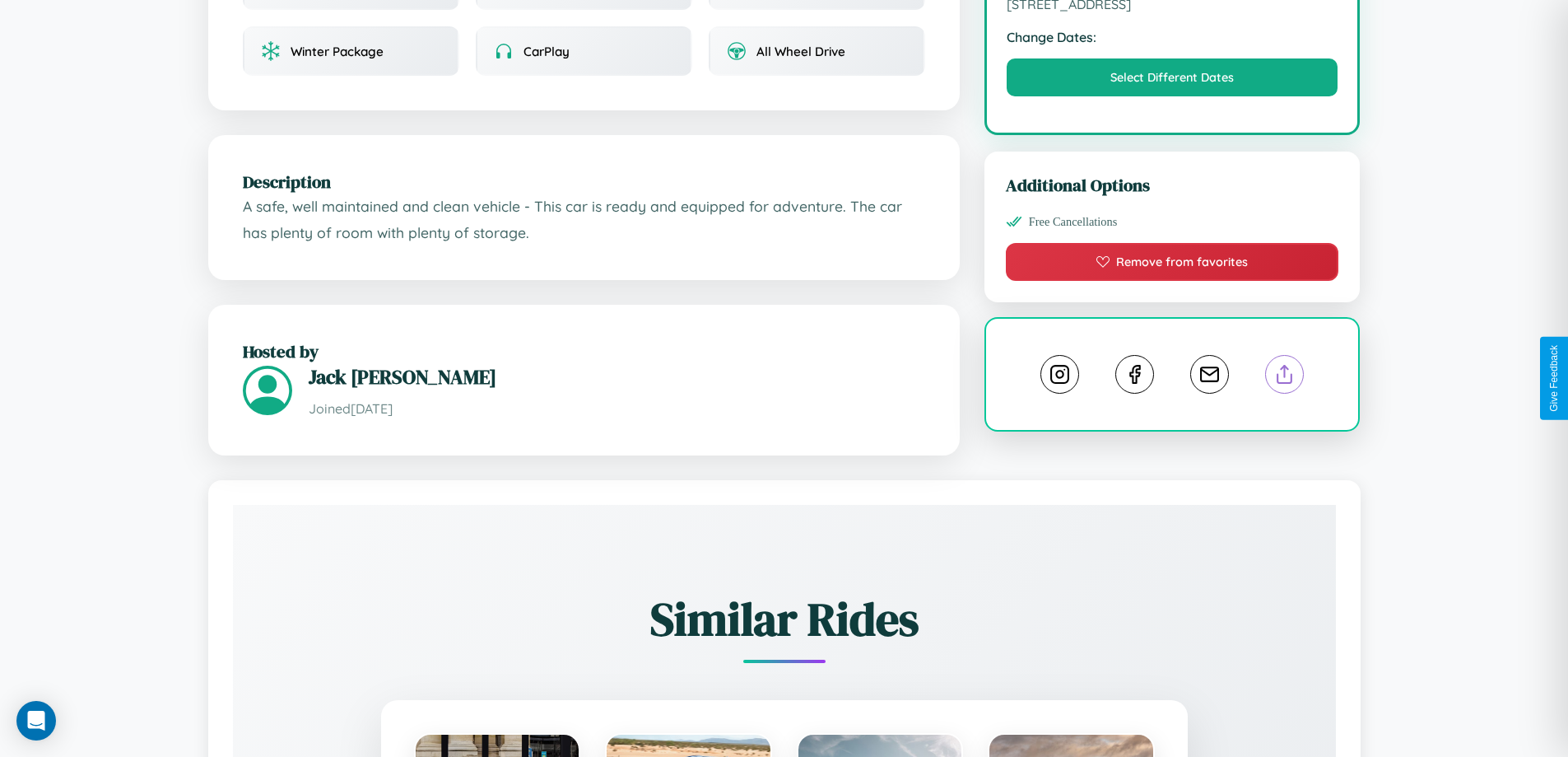
click at [1285, 377] on line at bounding box center [1285, 372] width 0 height 12
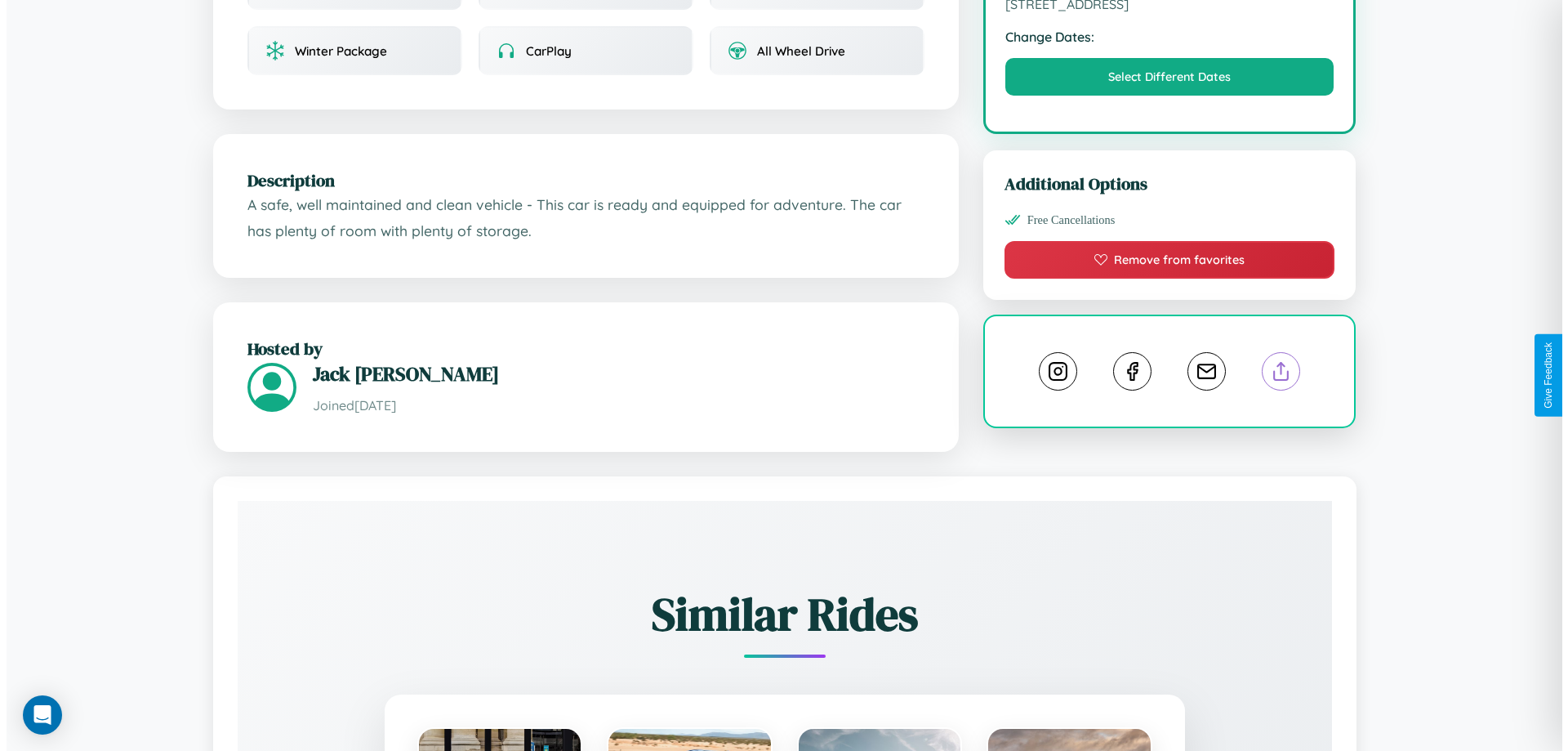
scroll to position [0, 0]
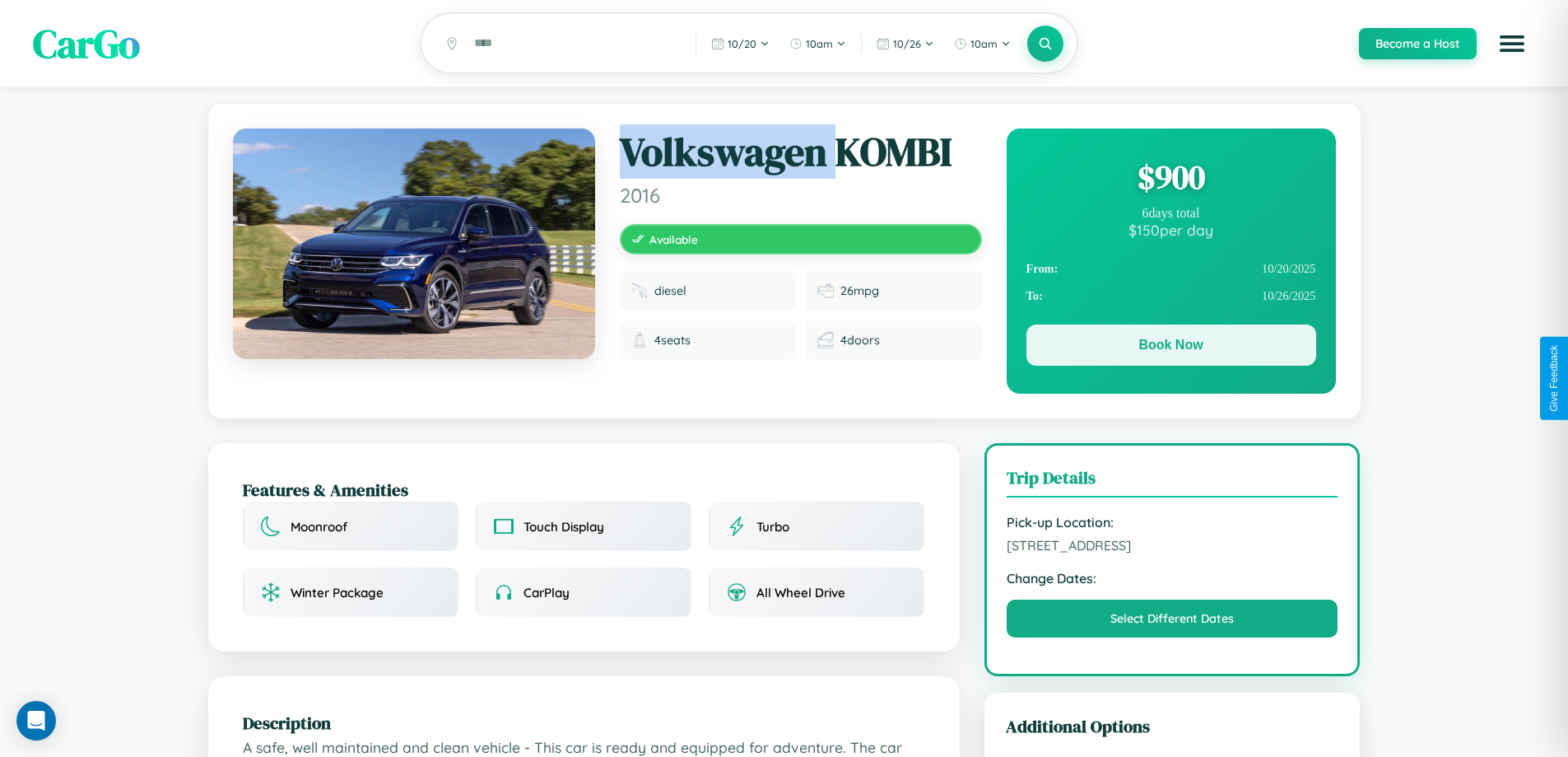
click at [1171, 349] on button "Book Now" at bounding box center [1172, 345] width 290 height 42
